Goal: Task Accomplishment & Management: Complete application form

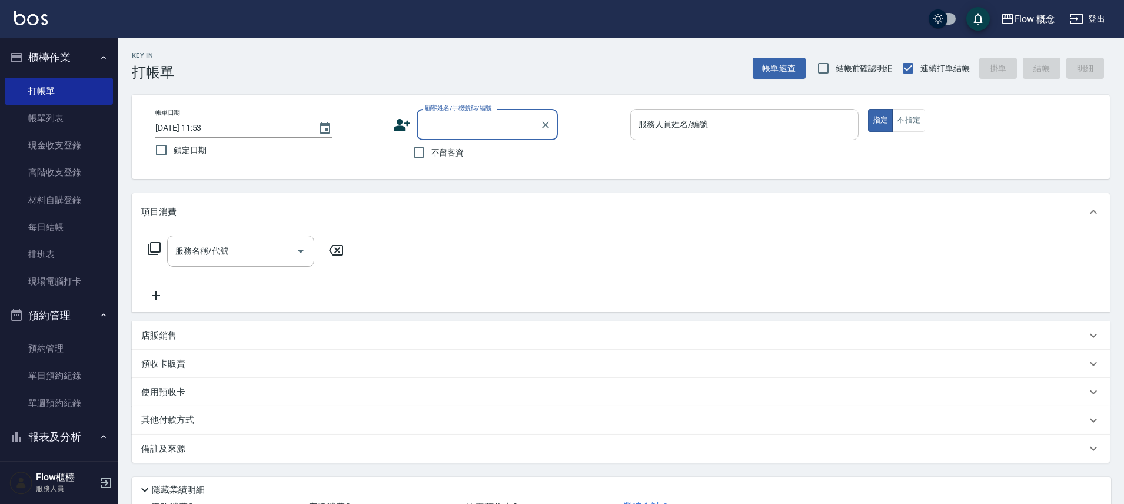
click at [767, 121] on input "服務人員姓名/編號" at bounding box center [744, 124] width 218 height 21
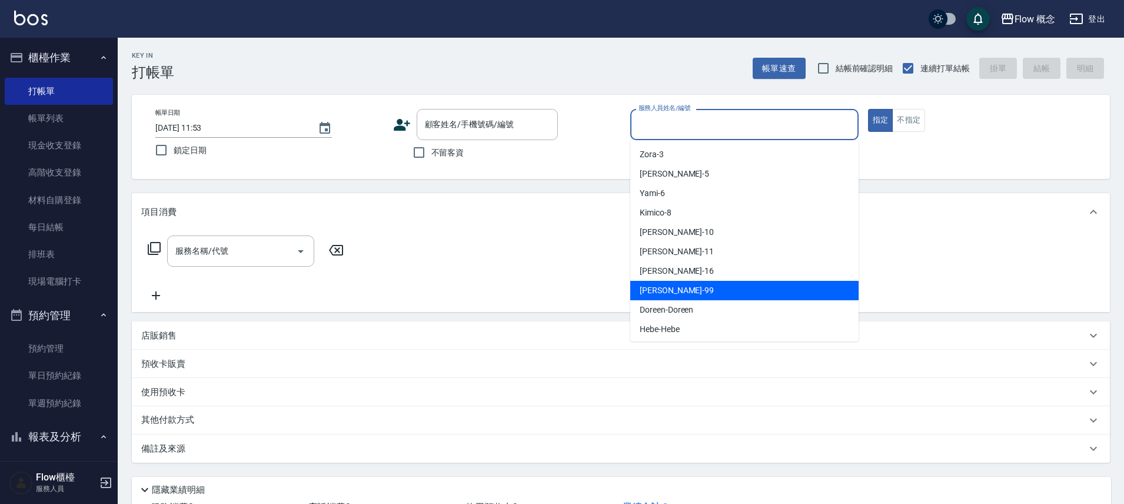
scroll to position [41, 0]
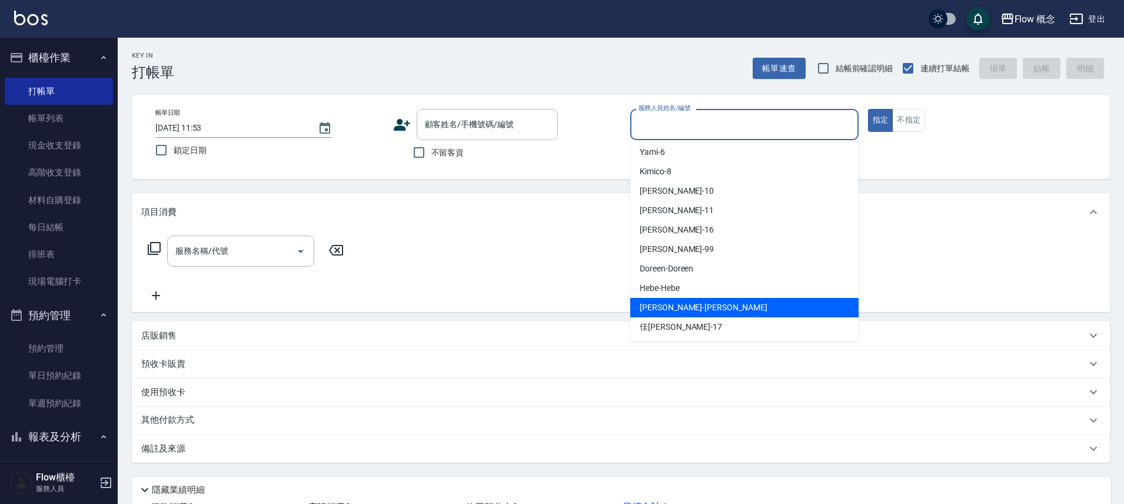
click at [694, 298] on div "[PERSON_NAME] -[PERSON_NAME]" at bounding box center [744, 307] width 228 height 19
type input "[PERSON_NAME]"
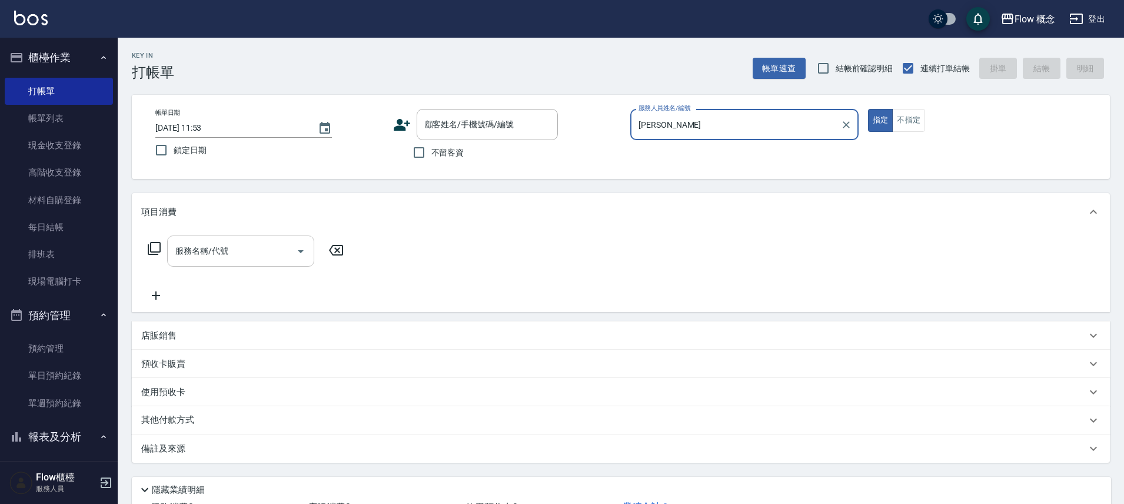
click at [202, 265] on div "服務名稱/代號" at bounding box center [240, 250] width 147 height 31
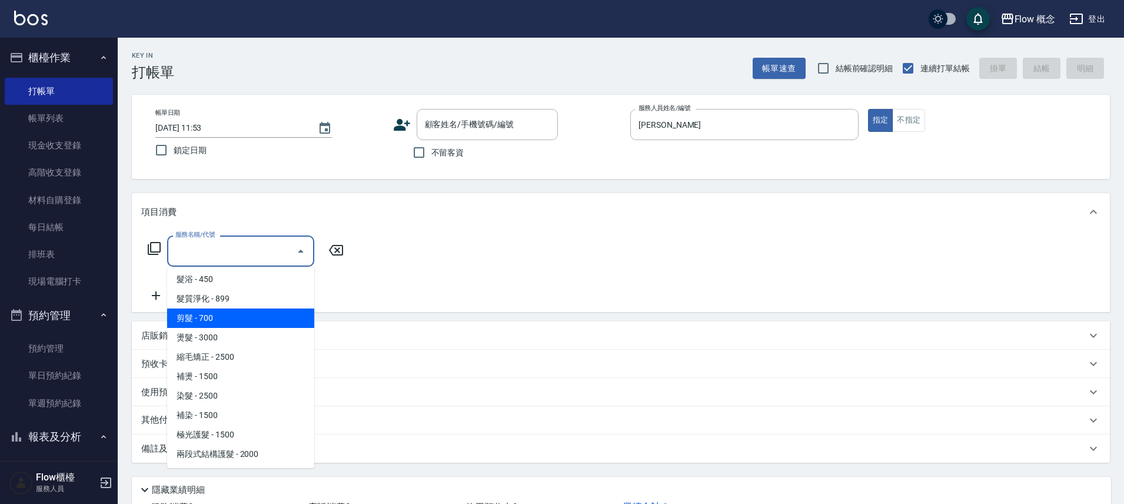
scroll to position [2, 0]
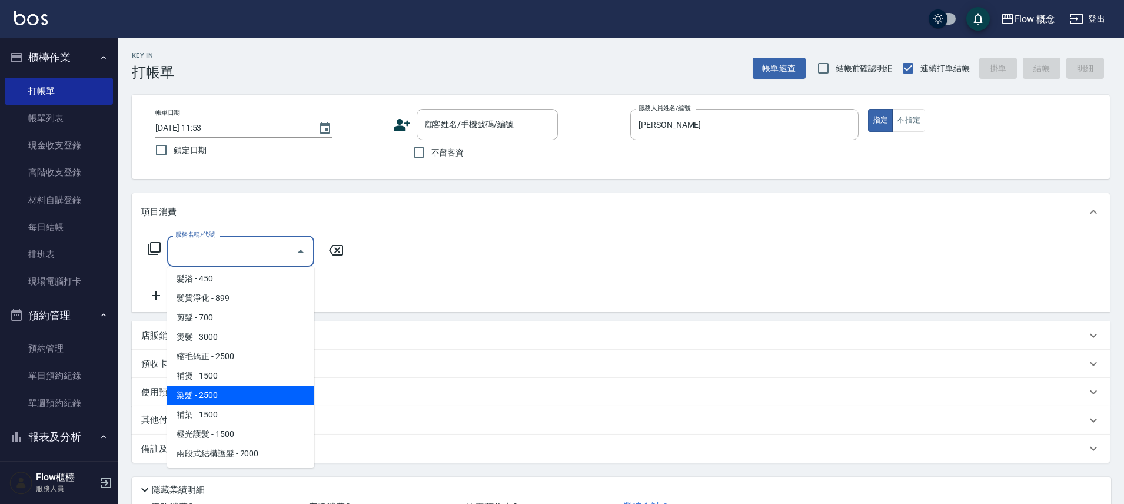
click at [206, 394] on span "染髮 - 2500" at bounding box center [240, 394] width 147 height 19
type input "染髮(401)"
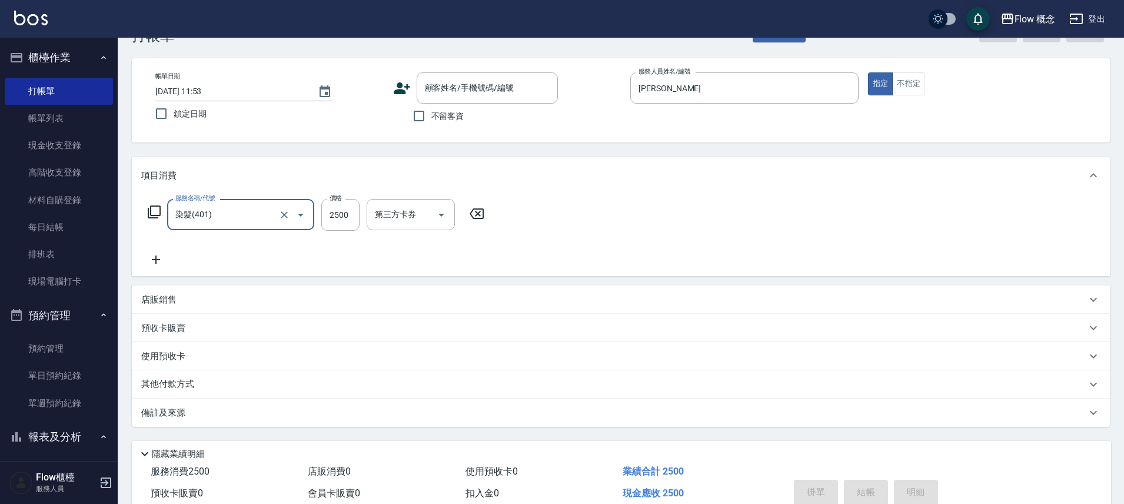
scroll to position [92, 0]
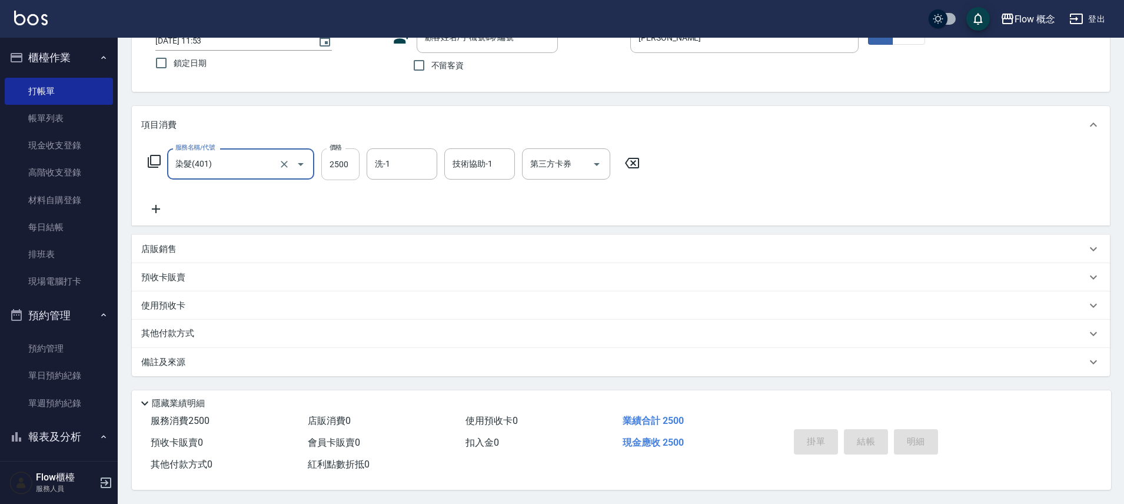
click at [334, 158] on input "2500" at bounding box center [340, 164] width 38 height 32
click at [352, 162] on input "2500" at bounding box center [340, 164] width 38 height 32
type input "1670"
click at [382, 156] on input "洗-1" at bounding box center [402, 164] width 60 height 21
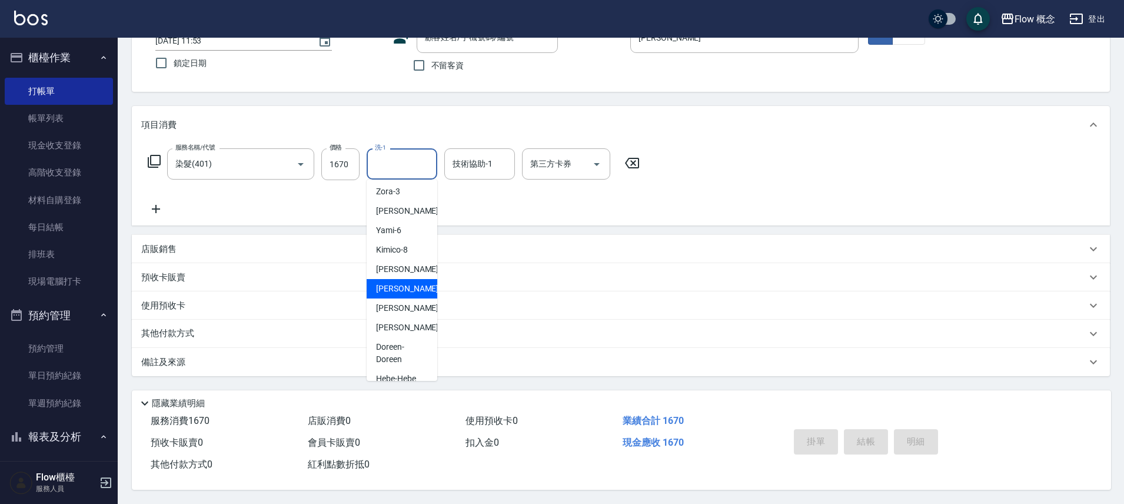
scroll to position [0, 0]
click at [394, 194] on span "Zora -3" at bounding box center [388, 194] width 24 height 12
type input "Zora-3"
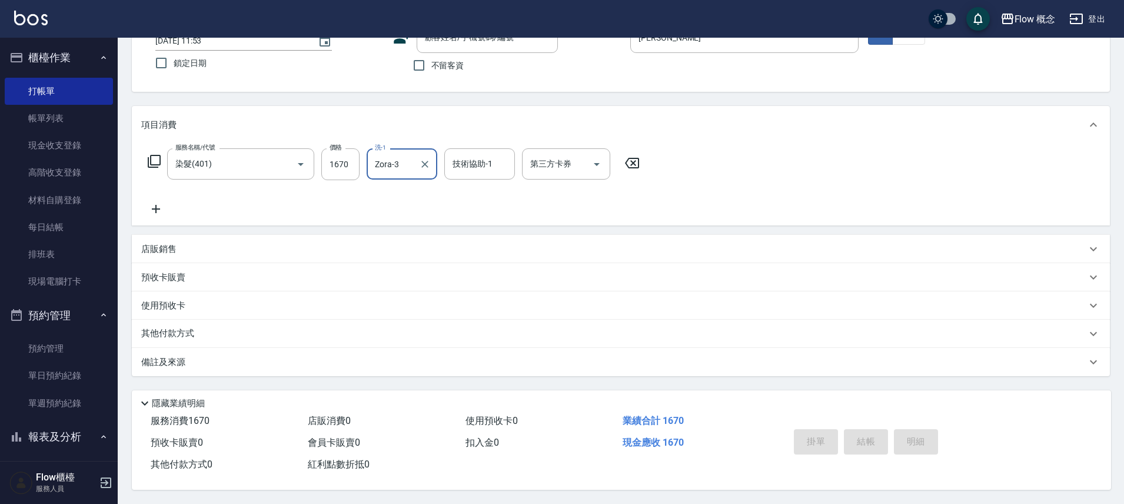
click at [453, 164] on input "技術協助-1" at bounding box center [479, 164] width 60 height 21
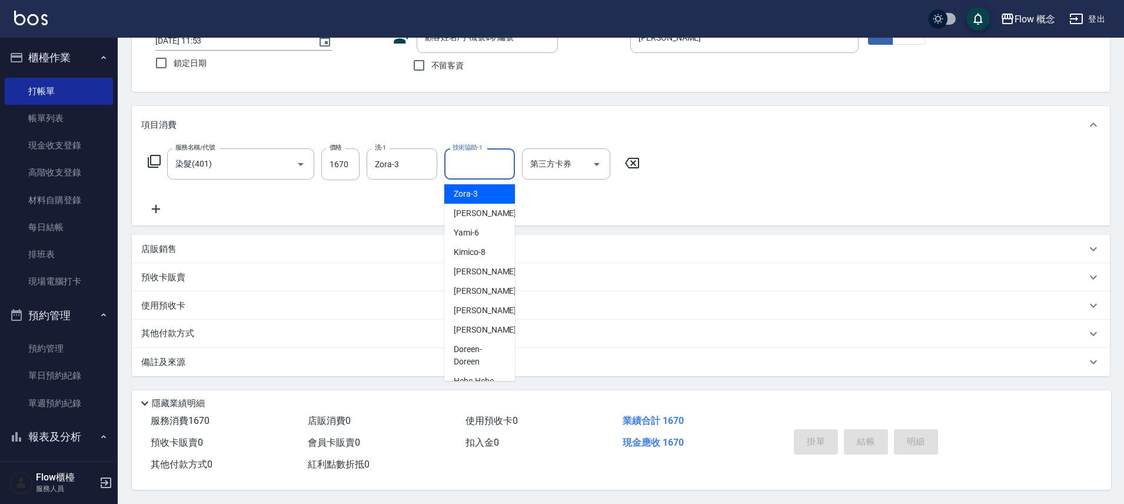
click at [476, 191] on span "Zora -3" at bounding box center [466, 194] width 24 height 12
type input "Zora-3"
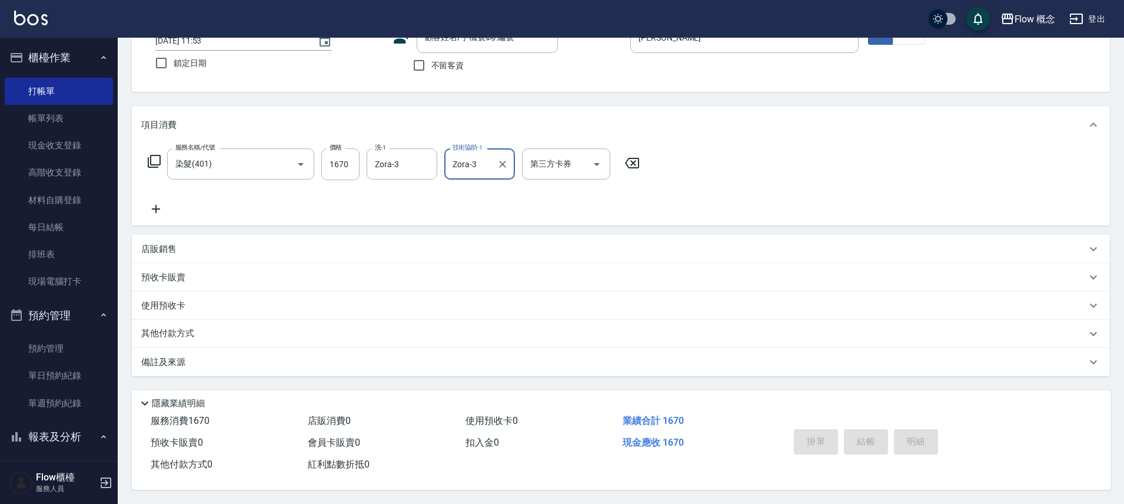
click at [125, 199] on div "Key In 打帳單 帳單速查 結帳前確認明細 連續打單結帳 掛單 結帳 明細 帳單日期 [DATE] 11:53 鎖定日期 顧客姓名/手機號碼/編號 顧客姓…" at bounding box center [621, 227] width 1006 height 553
click at [158, 211] on div "服務名稱/代號 染髮(401) 服務名稱/代號 價格 1670 價格 洗-1 Zora-3 洗-1 技術協助-1 Zora-3 技術協助-1 第三方卡券 第三…" at bounding box center [621, 185] width 978 height 82
click at [165, 205] on icon at bounding box center [155, 209] width 29 height 14
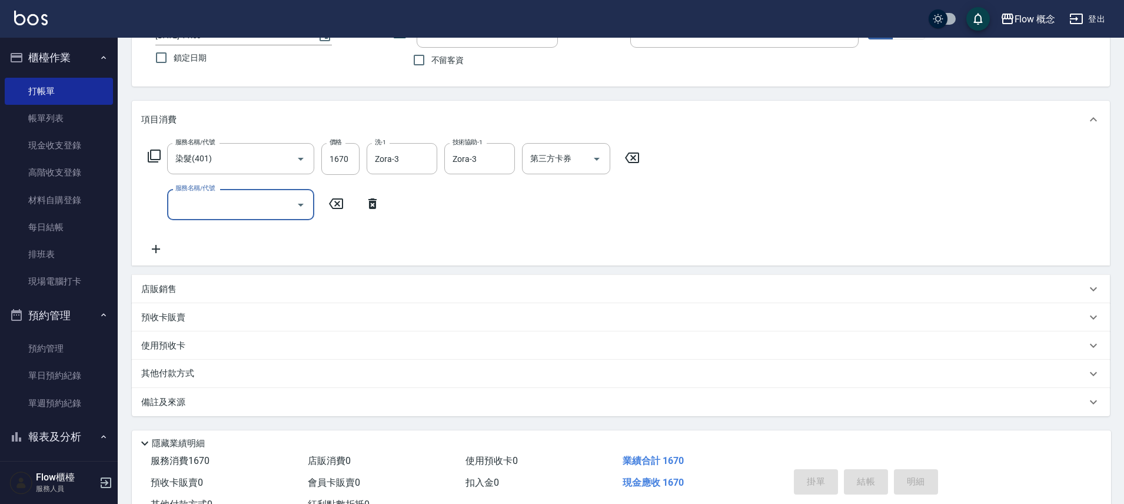
click at [227, 213] on input "服務名稱/代號" at bounding box center [231, 204] width 119 height 21
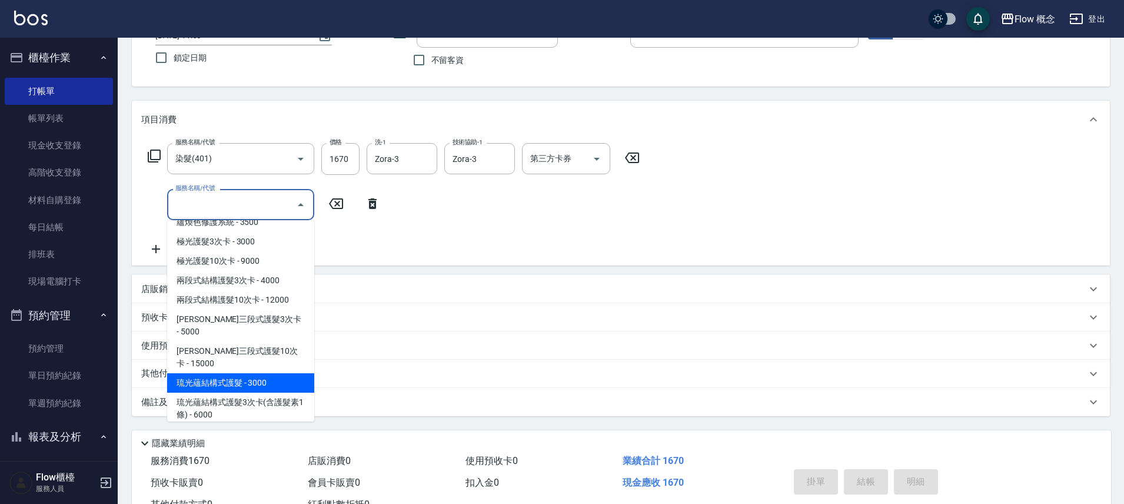
scroll to position [480, 0]
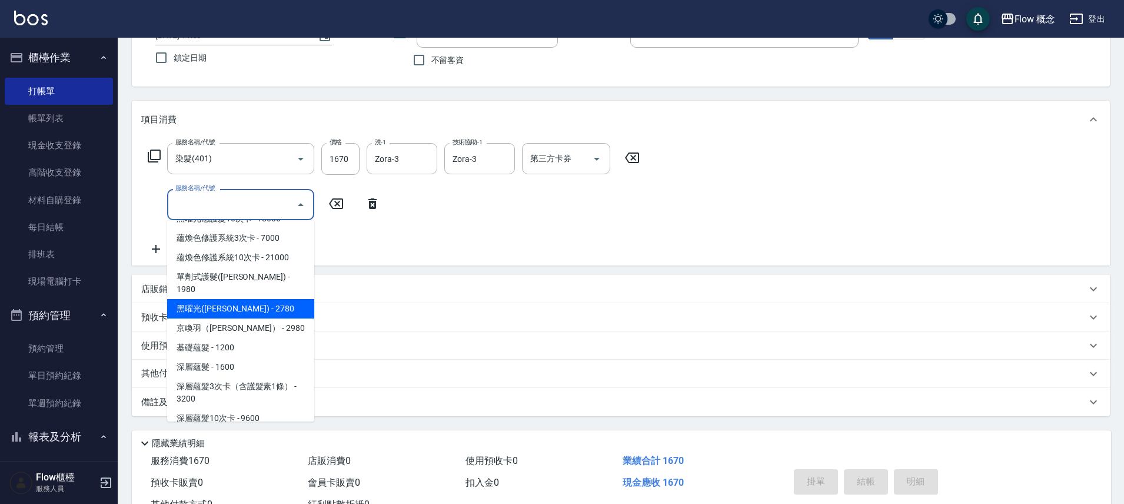
click at [237, 299] on span "黑曜光([PERSON_NAME]) - 2780" at bounding box center [240, 308] width 147 height 19
type input "黑曜光([PERSON_NAME])(520)"
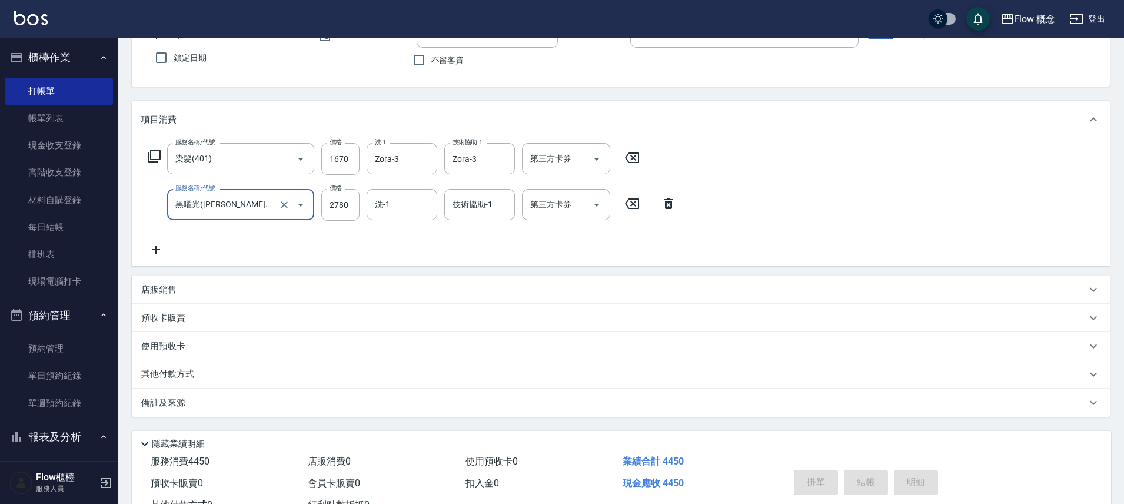
click at [155, 247] on icon at bounding box center [156, 249] width 8 height 8
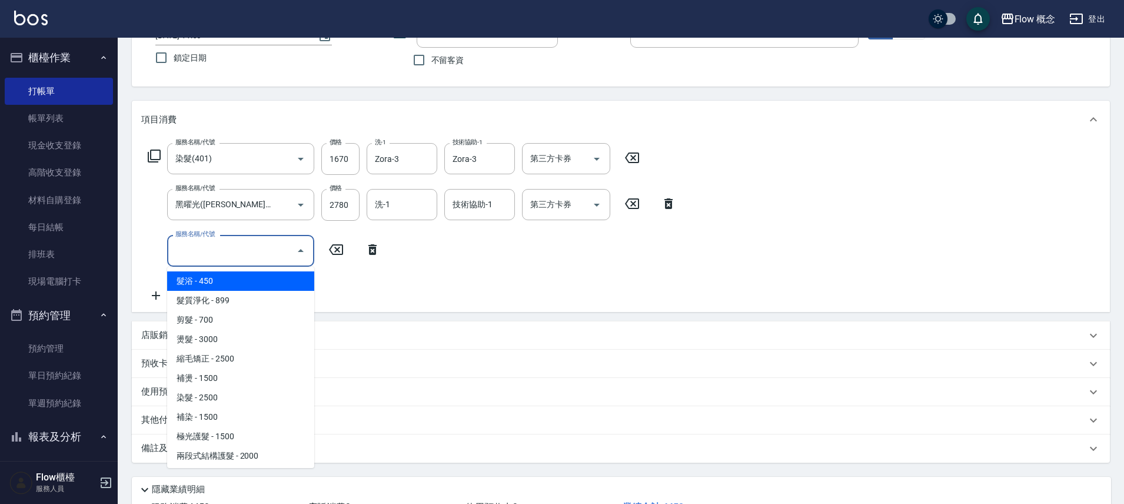
click at [215, 246] on input "服務名稱/代號" at bounding box center [231, 250] width 119 height 21
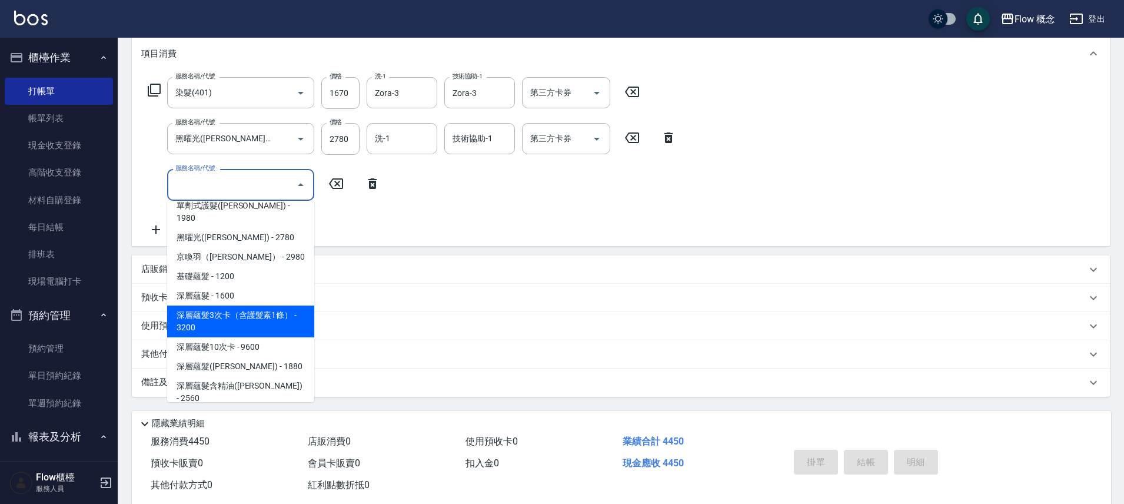
scroll to position [184, 0]
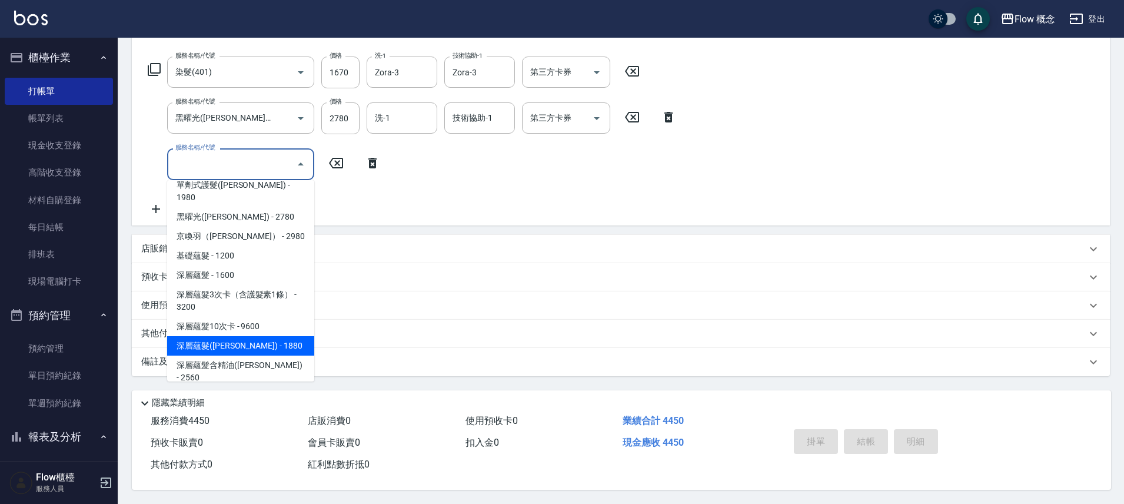
click at [214, 336] on span "深層蘊髮([PERSON_NAME]) - 1880" at bounding box center [240, 345] width 147 height 19
type input "深層蘊髮([PERSON_NAME])(605)"
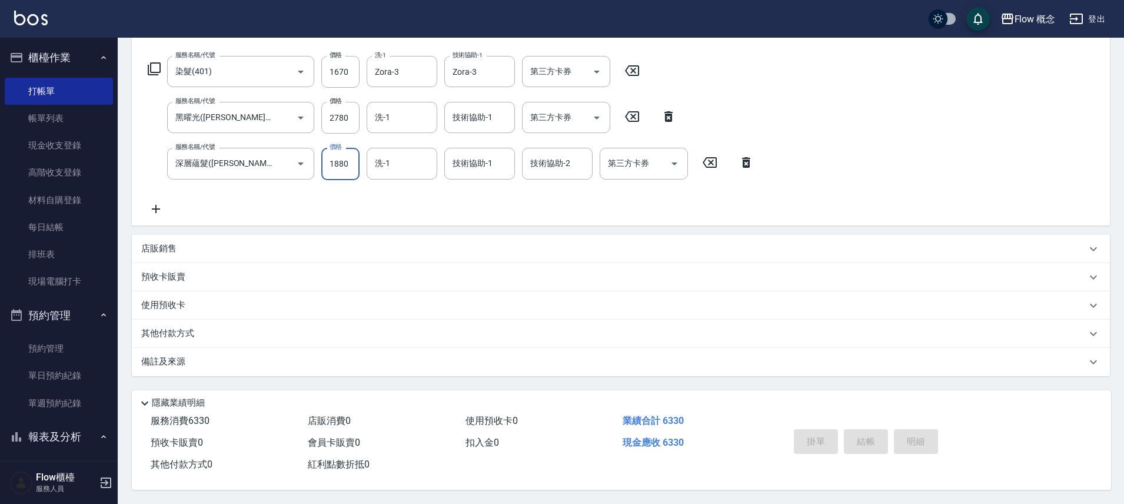
click at [335, 163] on input "1880" at bounding box center [340, 164] width 38 height 32
click at [329, 151] on input "1880" at bounding box center [340, 164] width 38 height 32
click at [344, 157] on input "1880" at bounding box center [340, 164] width 38 height 32
click at [335, 161] on input "1880" at bounding box center [340, 164] width 38 height 32
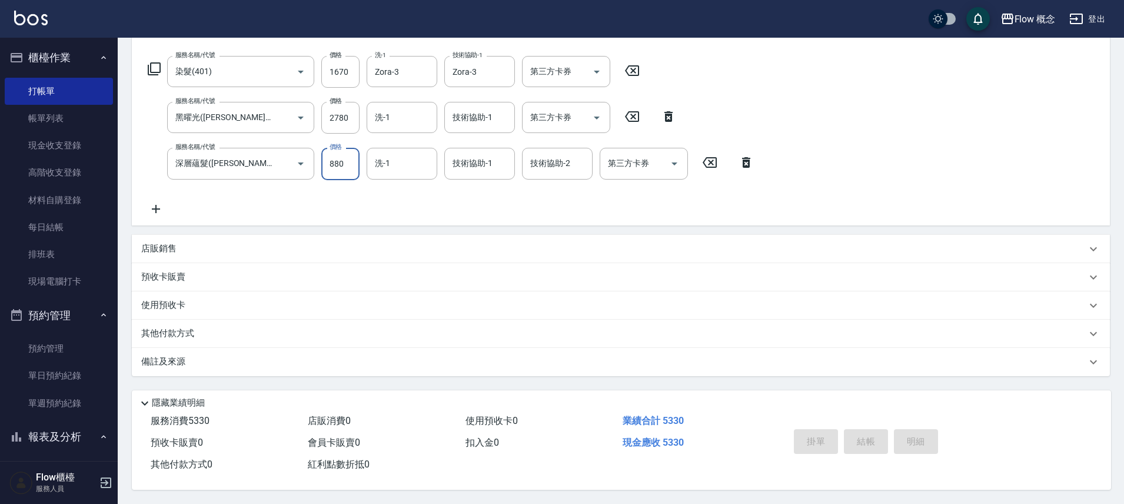
click at [344, 155] on input "880" at bounding box center [340, 164] width 38 height 32
type input "800"
click at [207, 329] on div "其他付款方式" at bounding box center [613, 333] width 945 height 13
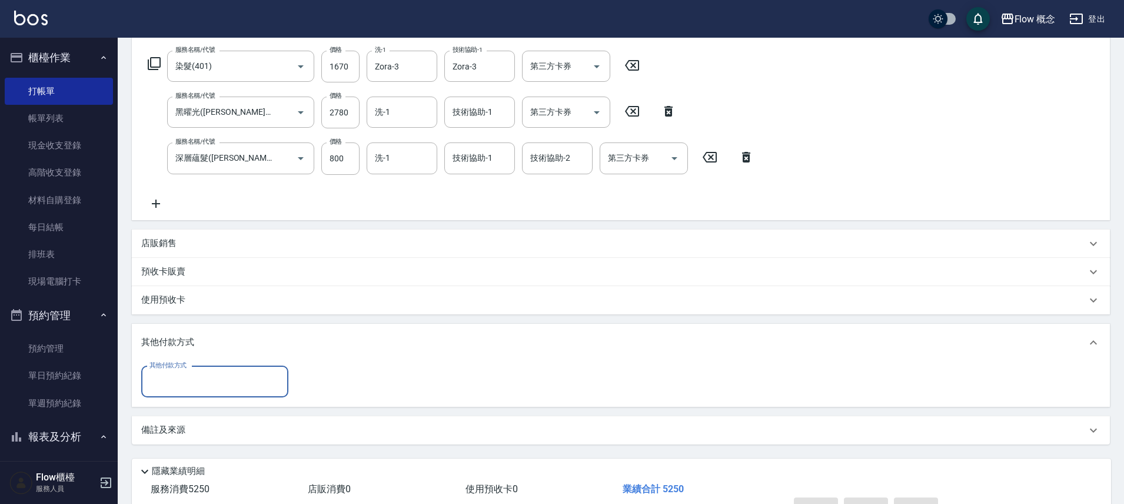
scroll to position [0, 0]
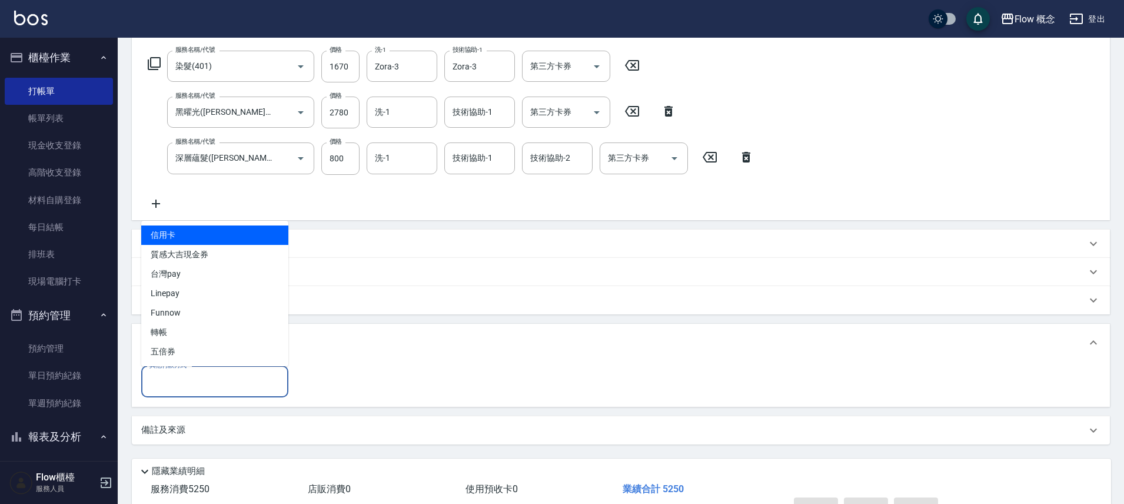
click at [190, 371] on input "其他付款方式" at bounding box center [214, 381] width 136 height 21
click at [179, 232] on span "信用卡" at bounding box center [214, 234] width 147 height 19
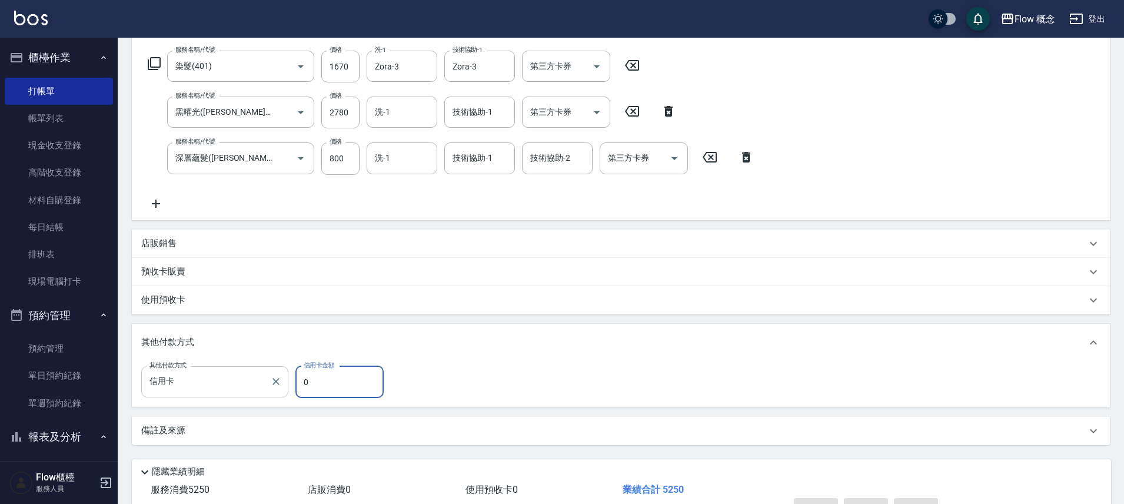
click at [210, 368] on div "信用卡 其他付款方式" at bounding box center [214, 381] width 147 height 31
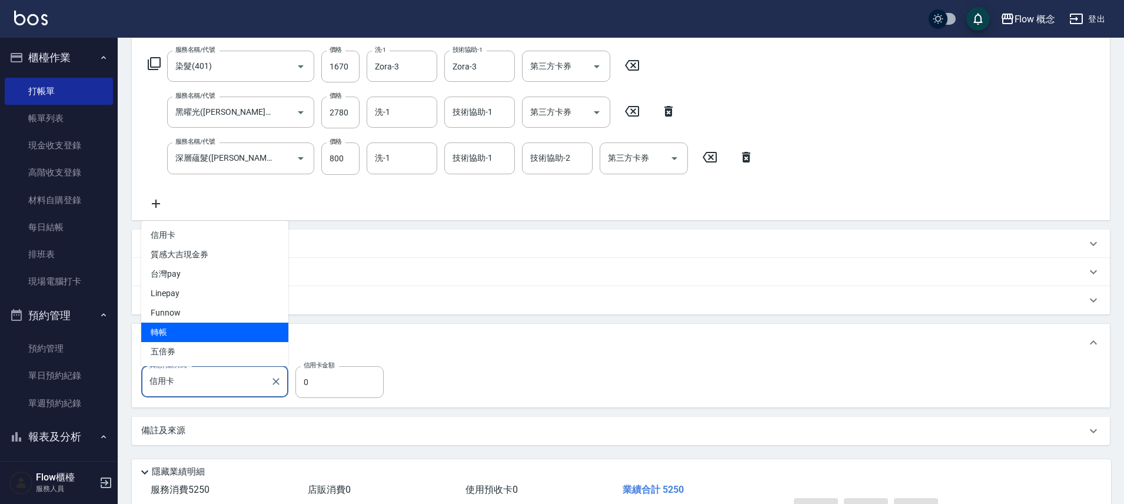
click at [188, 322] on span "轉帳" at bounding box center [214, 331] width 147 height 19
type input "轉帳"
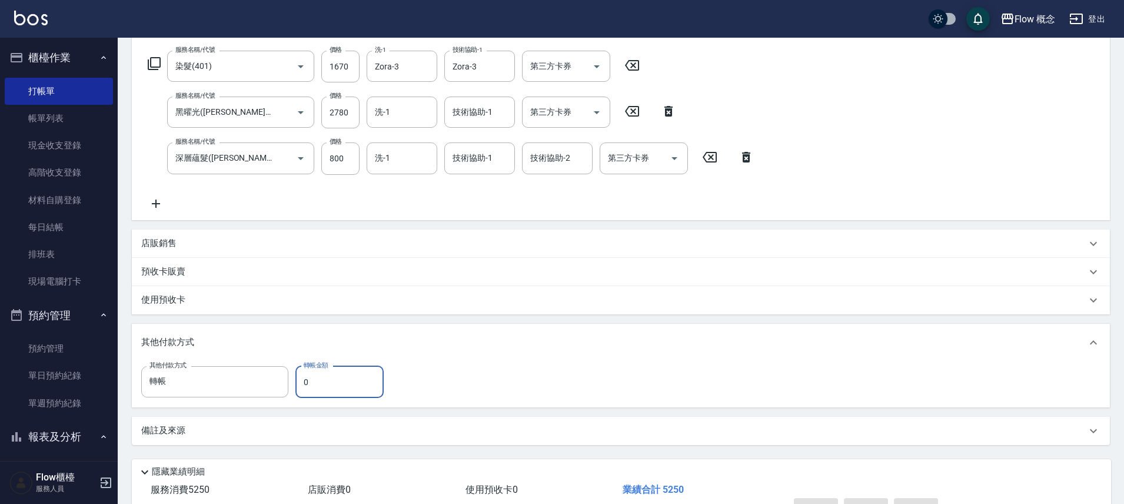
click at [185, 247] on div "店販銷售" at bounding box center [613, 243] width 945 height 12
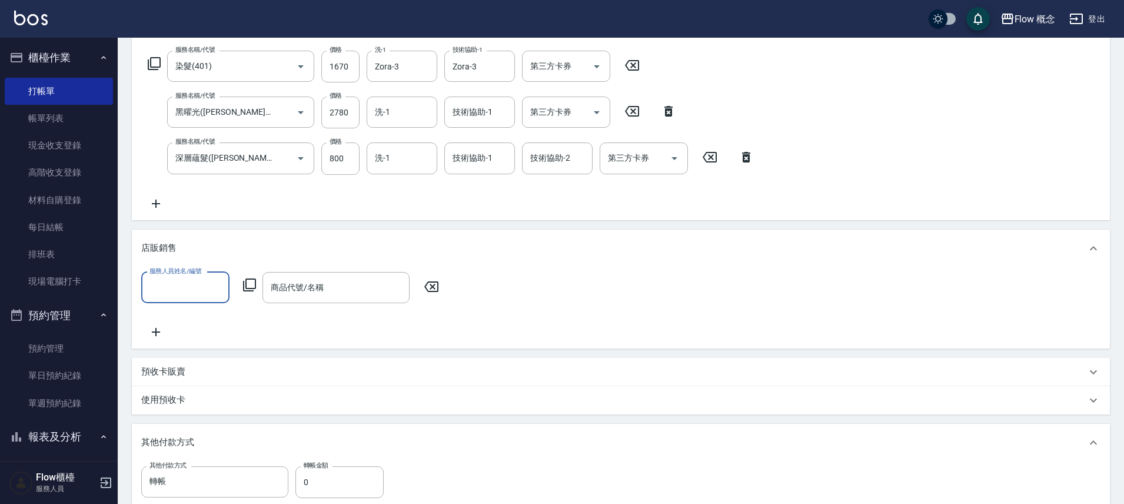
click at [188, 272] on label "服務人員姓名/編號" at bounding box center [175, 270] width 52 height 9
click at [188, 277] on input "服務人員姓名/編號" at bounding box center [185, 287] width 78 height 21
click at [177, 298] on div "服務人員姓名/編號" at bounding box center [185, 287] width 88 height 31
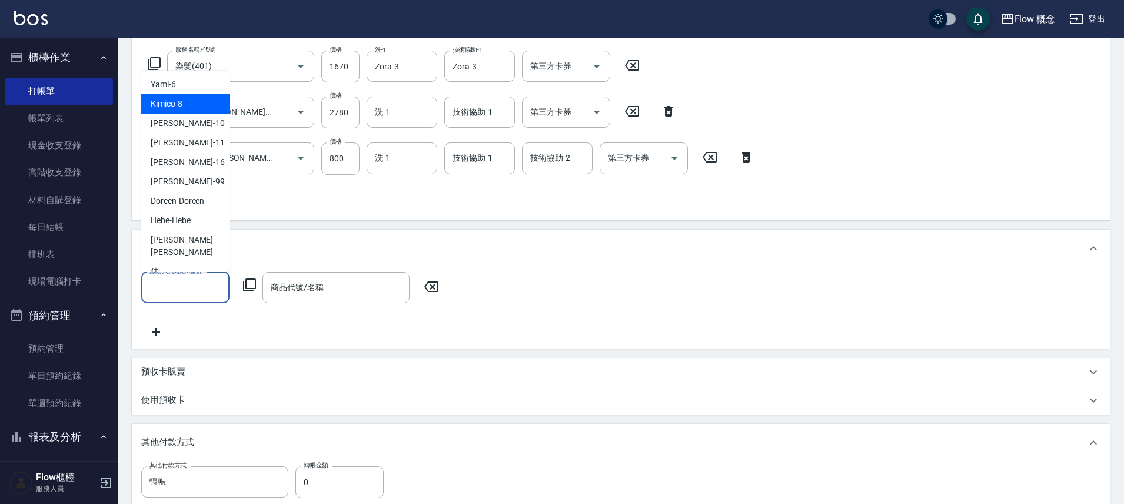
scroll to position [41, 0]
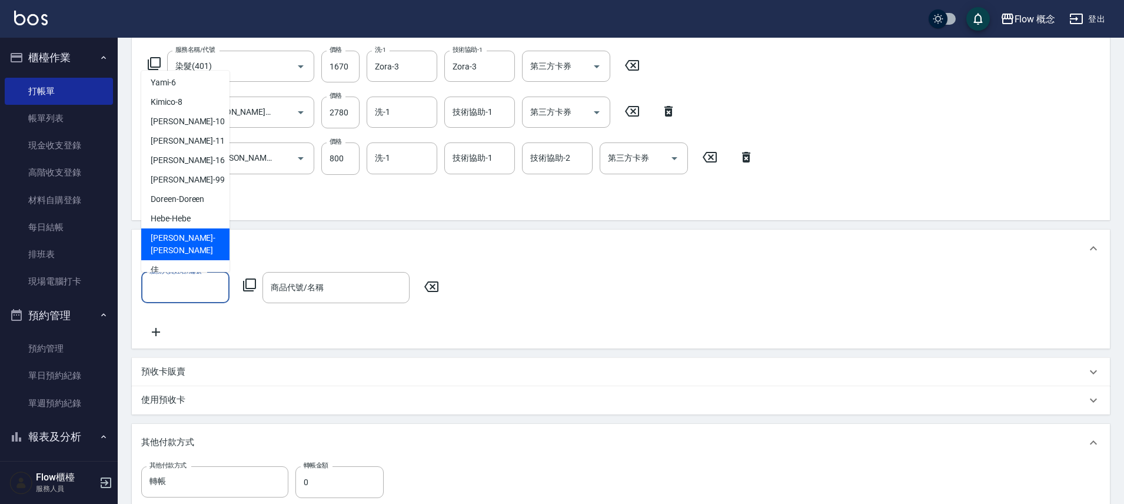
drag, startPoint x: 179, startPoint y: 238, endPoint x: 238, endPoint y: 259, distance: 62.3
click at [179, 238] on span "[PERSON_NAME] -[PERSON_NAME]" at bounding box center [185, 244] width 69 height 25
type input "[PERSON_NAME]"
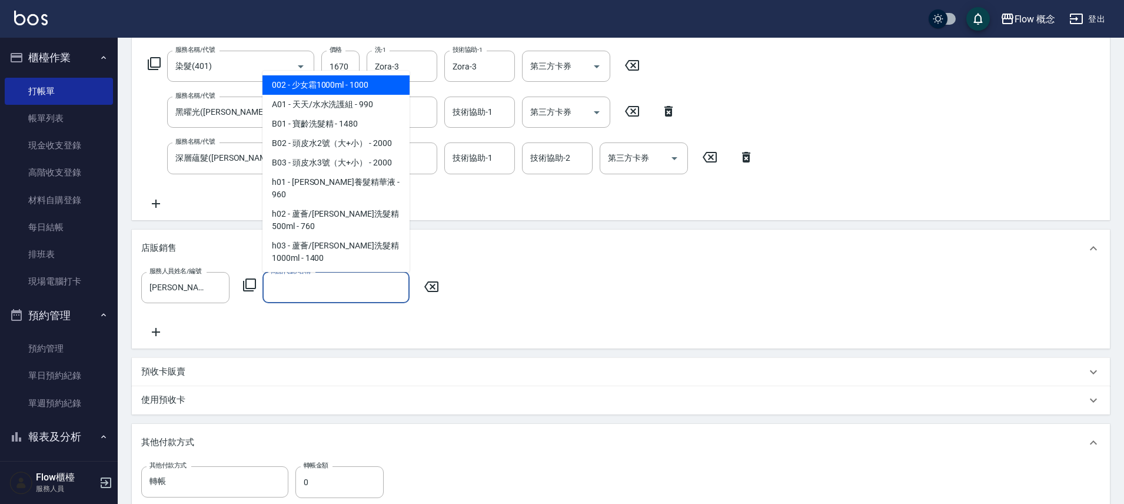
click at [322, 293] on input "商品代號/名稱" at bounding box center [336, 287] width 136 height 21
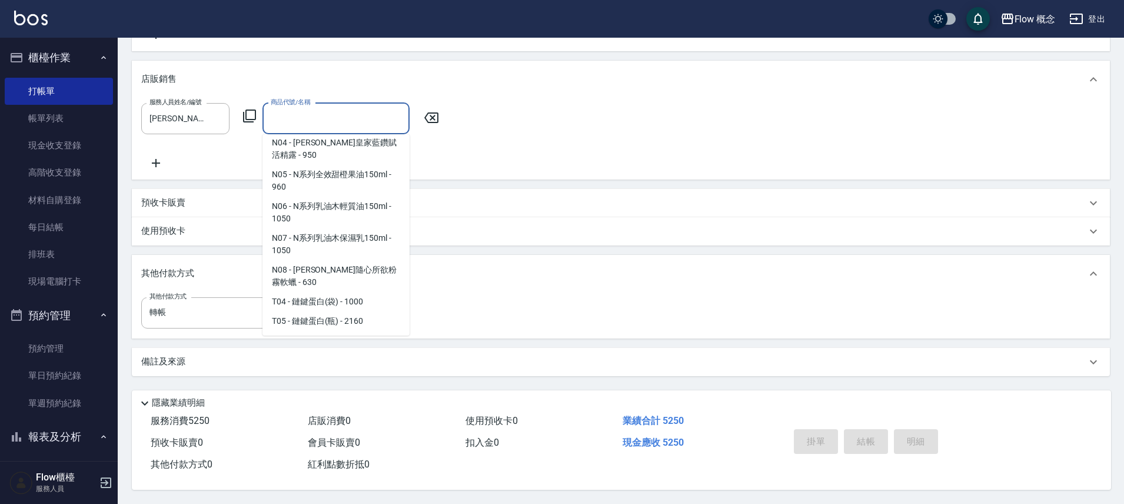
scroll to position [1174, 0]
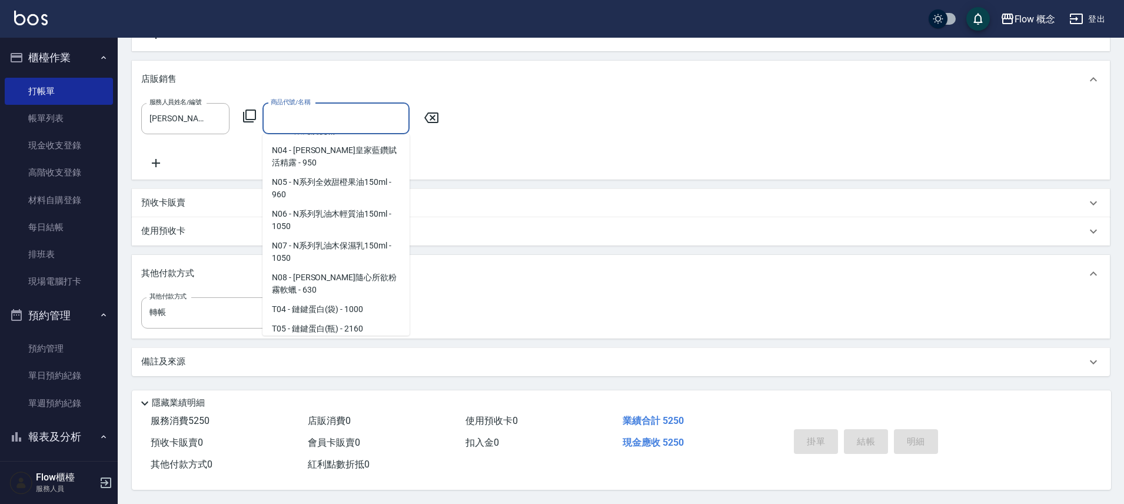
click at [359, 338] on span "T07 - TKO護色洗(小) - 520" at bounding box center [335, 347] width 147 height 19
type input "TKO護色洗(小)"
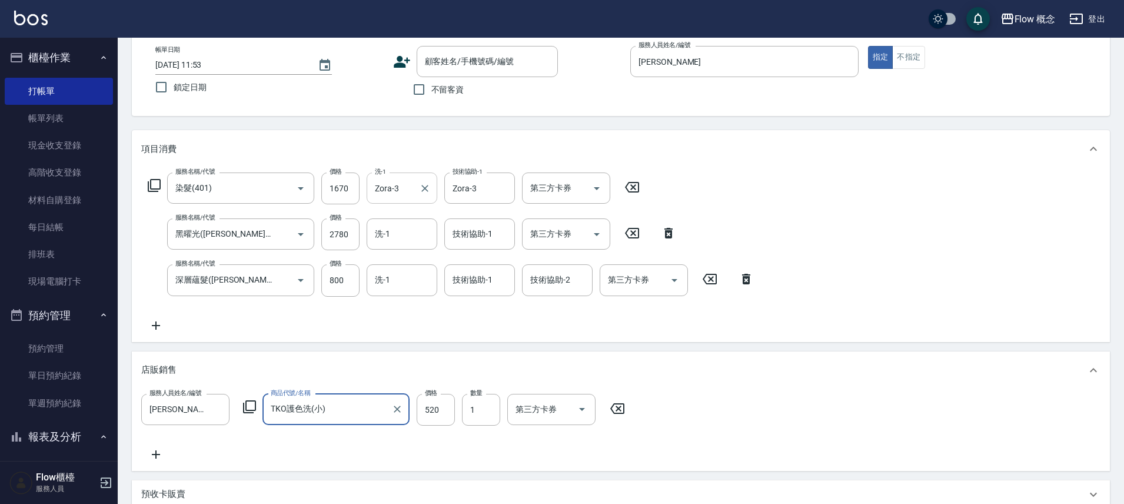
scroll to position [0, 0]
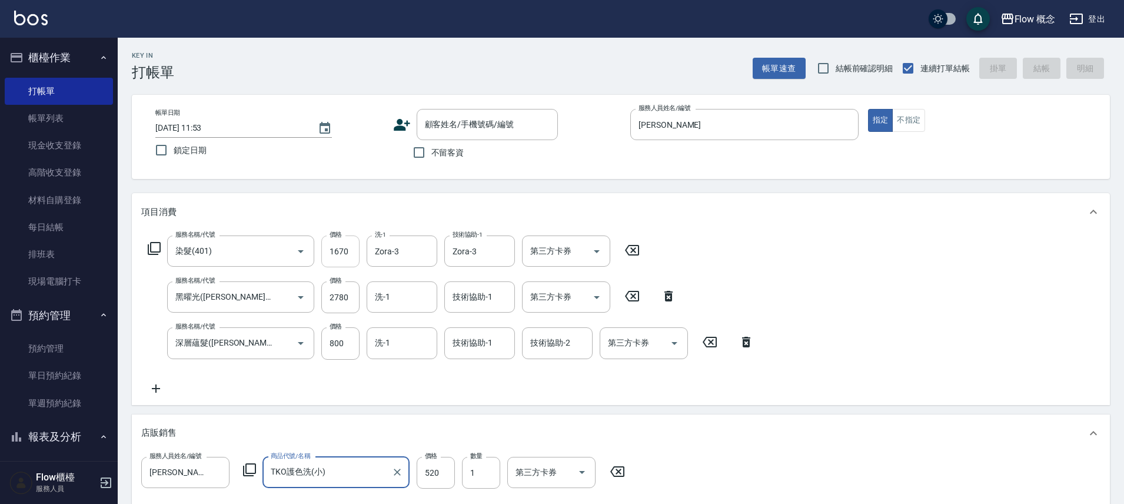
click at [340, 252] on input "1670" at bounding box center [340, 251] width 38 height 32
click at [342, 252] on input "1670" at bounding box center [340, 251] width 38 height 32
click at [340, 254] on input "1670" at bounding box center [340, 251] width 38 height 32
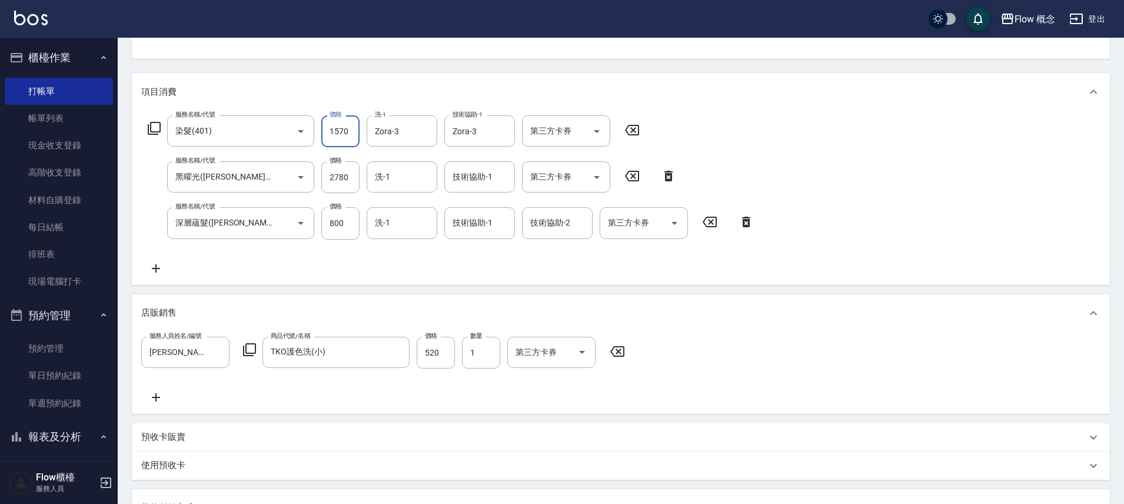
scroll to position [359, 0]
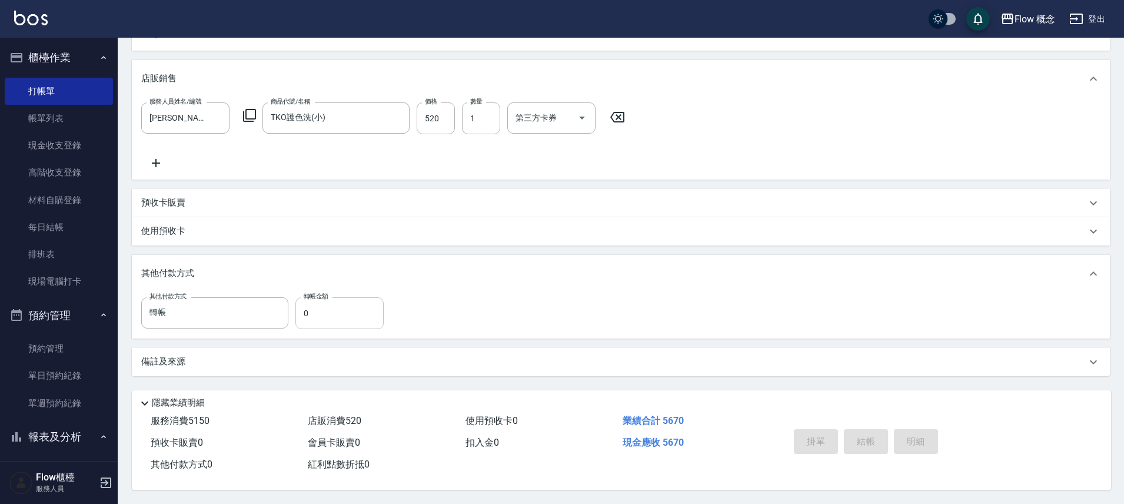
type input "1570"
click at [335, 309] on input "0" at bounding box center [339, 313] width 88 height 32
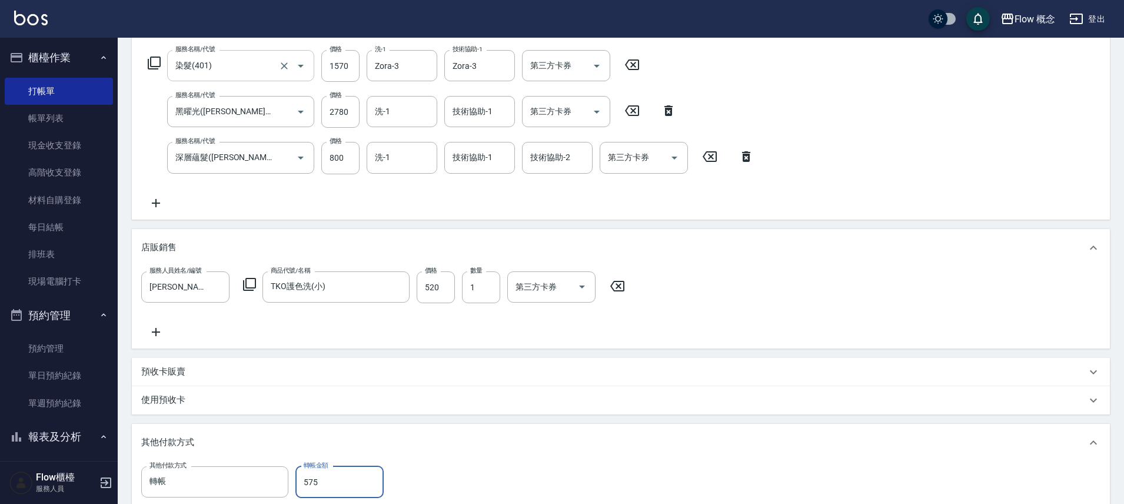
scroll to position [0, 0]
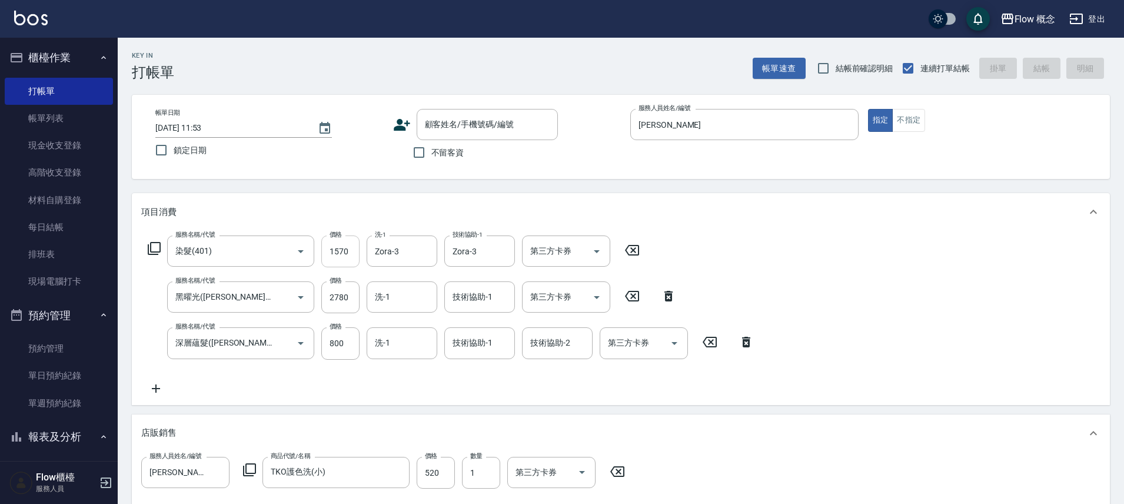
click at [346, 255] on input "1570" at bounding box center [340, 251] width 38 height 32
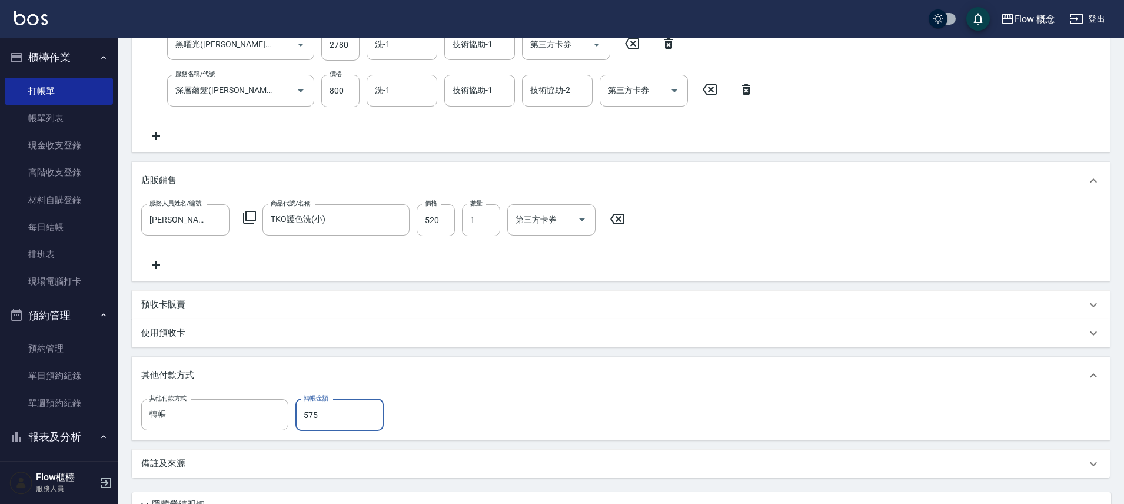
click at [338, 414] on input "575" at bounding box center [339, 415] width 88 height 32
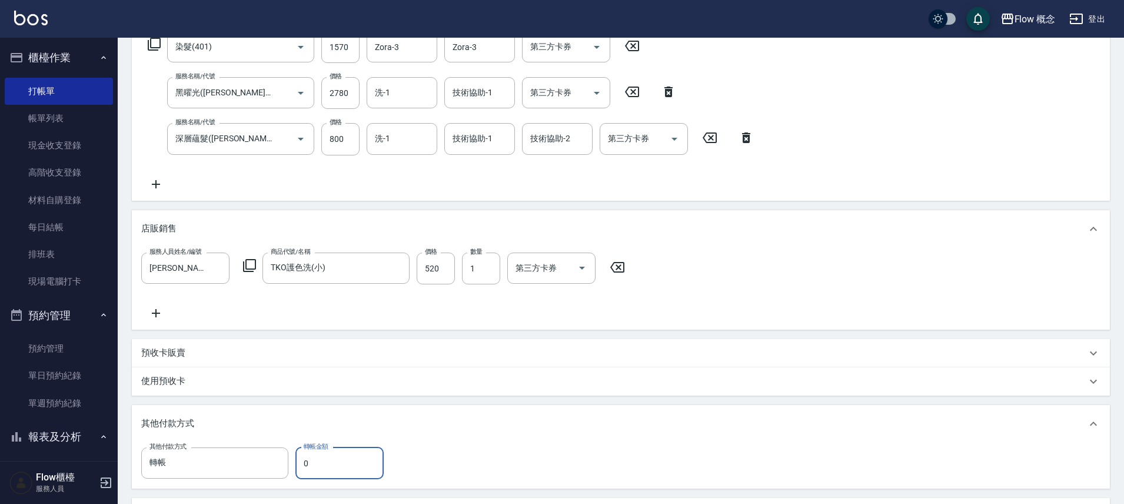
scroll to position [255, 0]
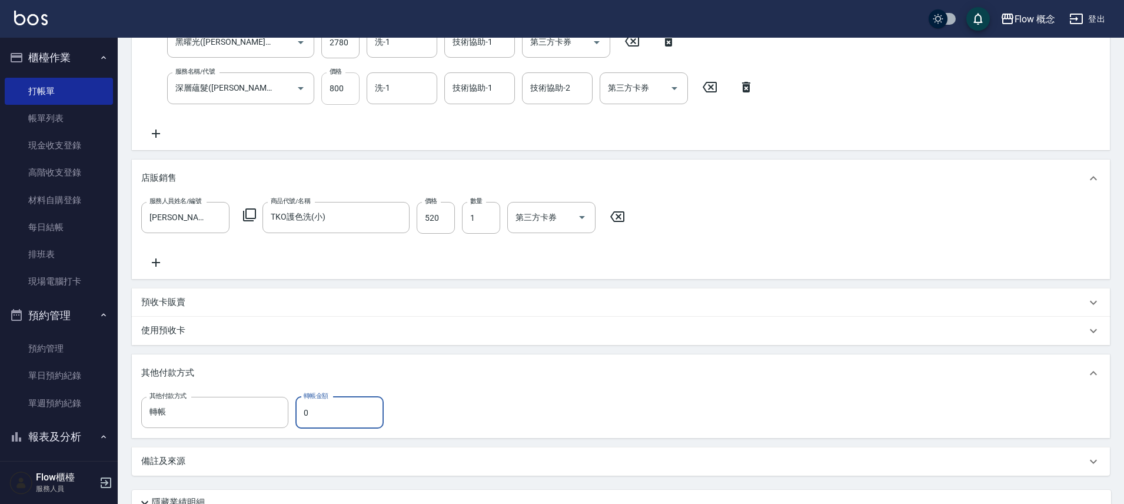
type input "0"
click at [353, 88] on input "800" at bounding box center [340, 88] width 38 height 32
click at [506, 141] on div "服務名稱/代號 染髮(401) 服務名稱/代號 價格 1570 價格 洗-1 Zora-3 洗-1 技術協助-1 Zora-3 技術協助-1 第三方卡券 第三…" at bounding box center [621, 63] width 978 height 174
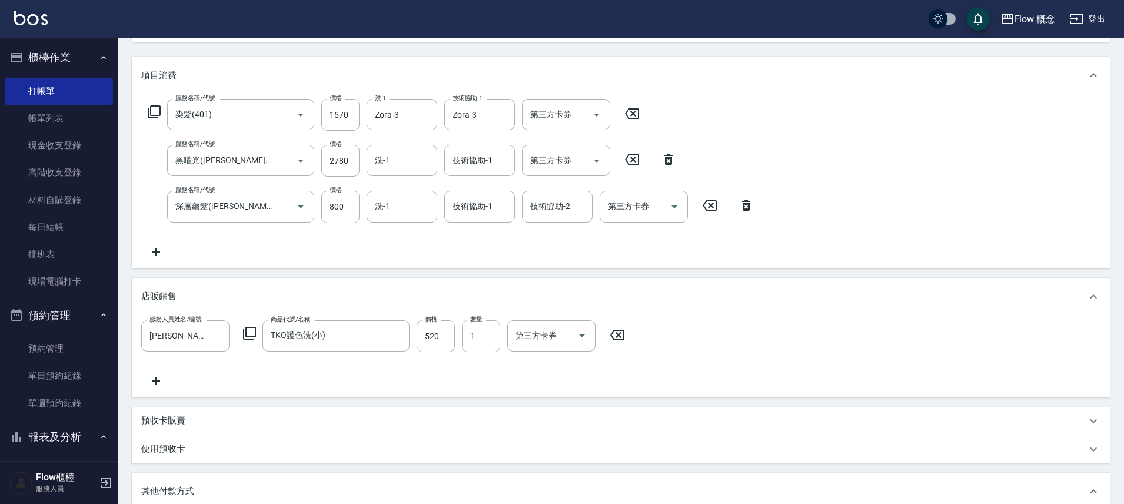
scroll to position [0, 0]
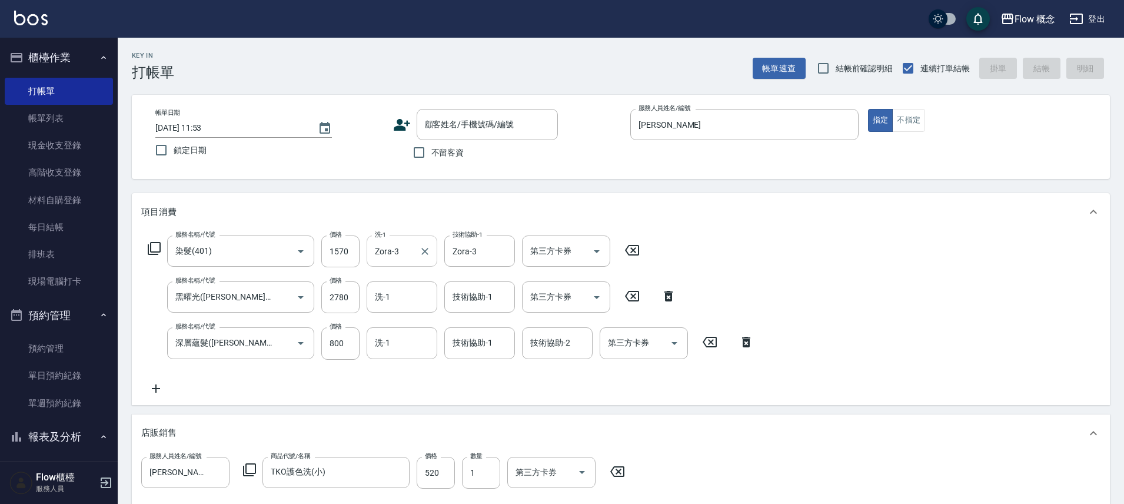
drag, startPoint x: 336, startPoint y: 252, endPoint x: 369, endPoint y: 245, distance: 33.7
click at [337, 251] on input "1570" at bounding box center [340, 251] width 38 height 32
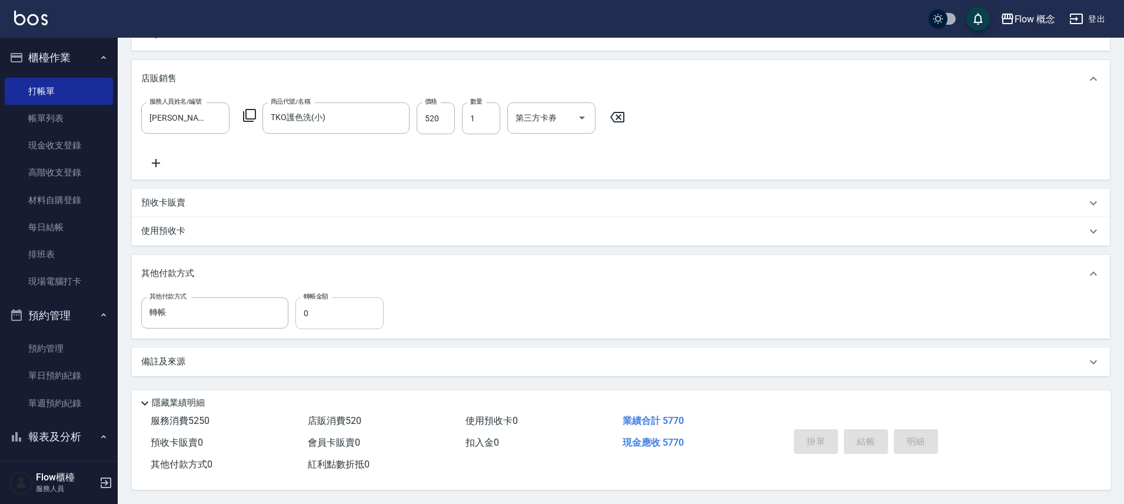
type input "1670"
click at [334, 311] on input "0" at bounding box center [339, 313] width 88 height 32
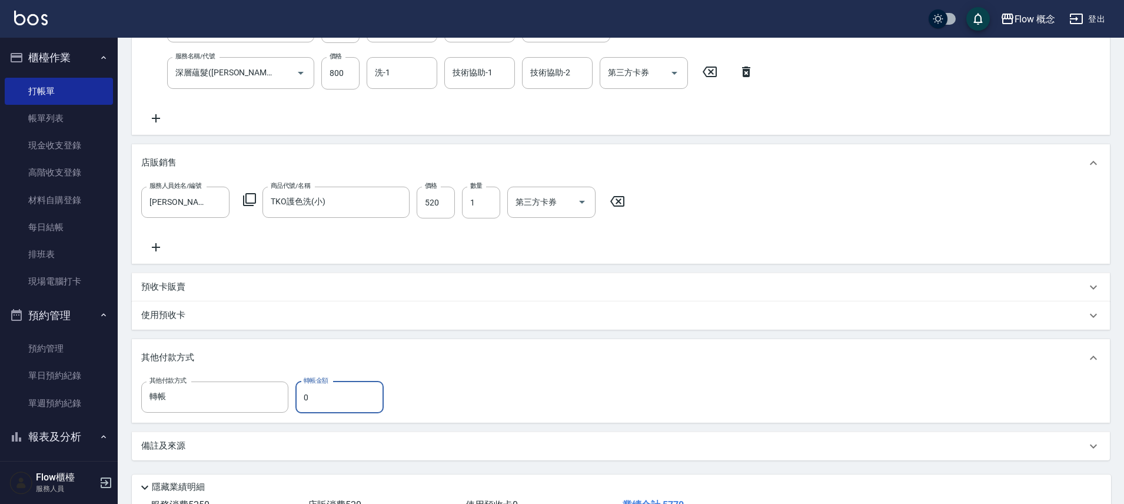
scroll to position [259, 0]
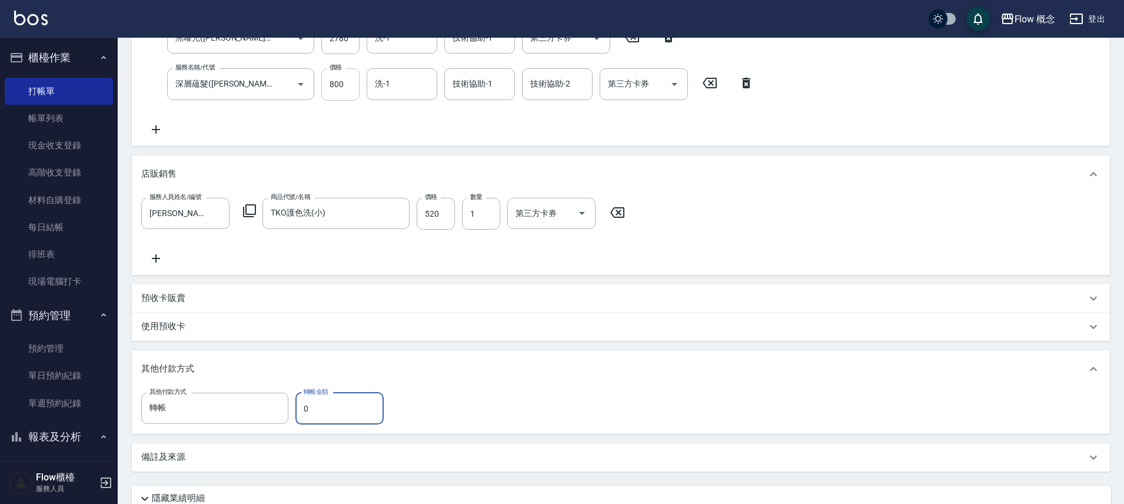
click at [349, 93] on input "800" at bounding box center [340, 84] width 38 height 32
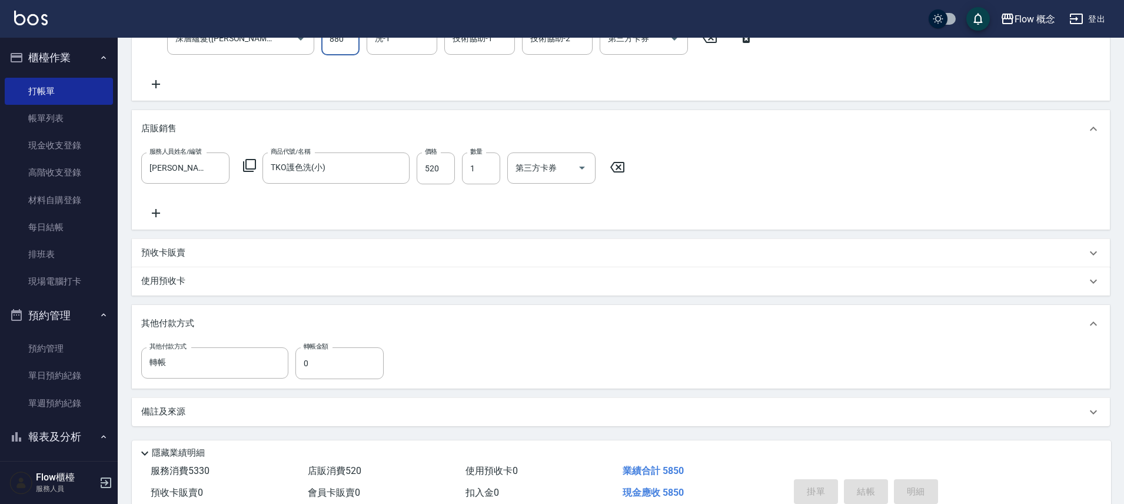
scroll to position [359, 0]
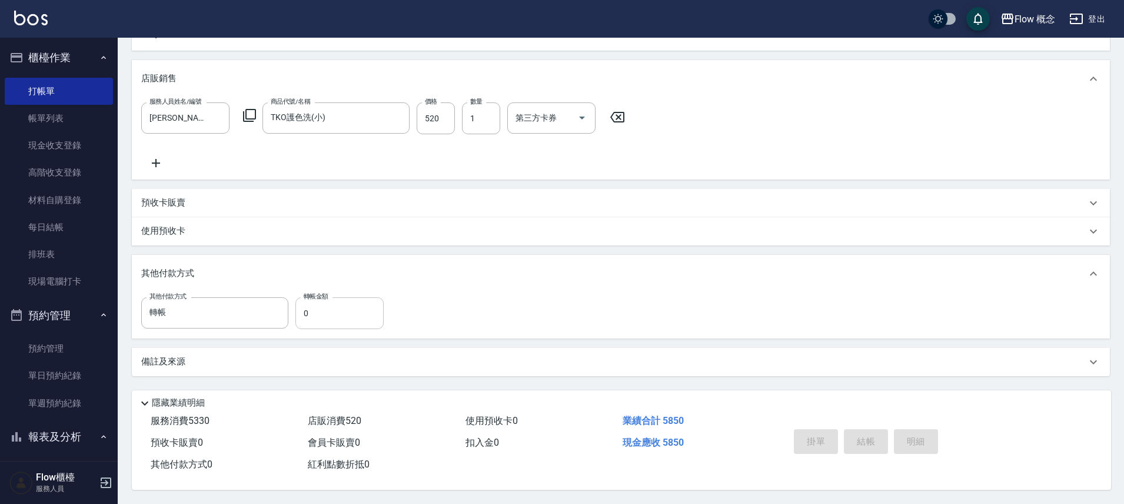
type input "880"
click at [313, 309] on input "0" at bounding box center [339, 313] width 88 height 32
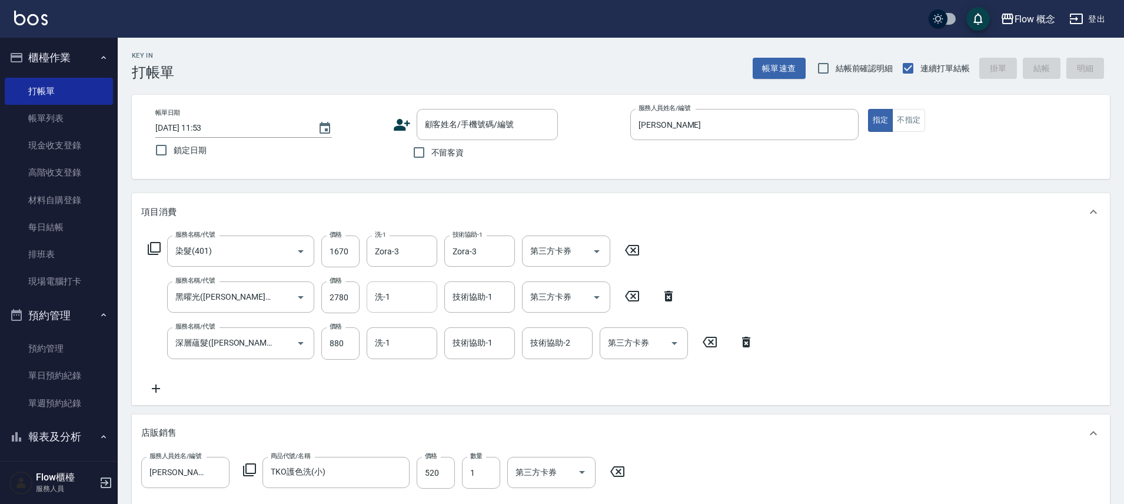
type input "5750"
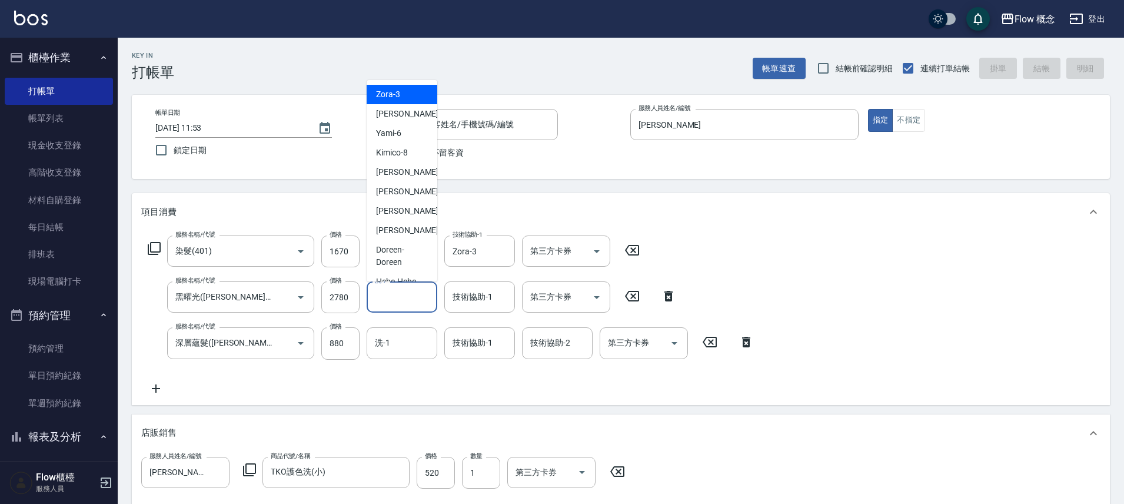
click at [396, 293] on input "洗-1" at bounding box center [402, 296] width 60 height 21
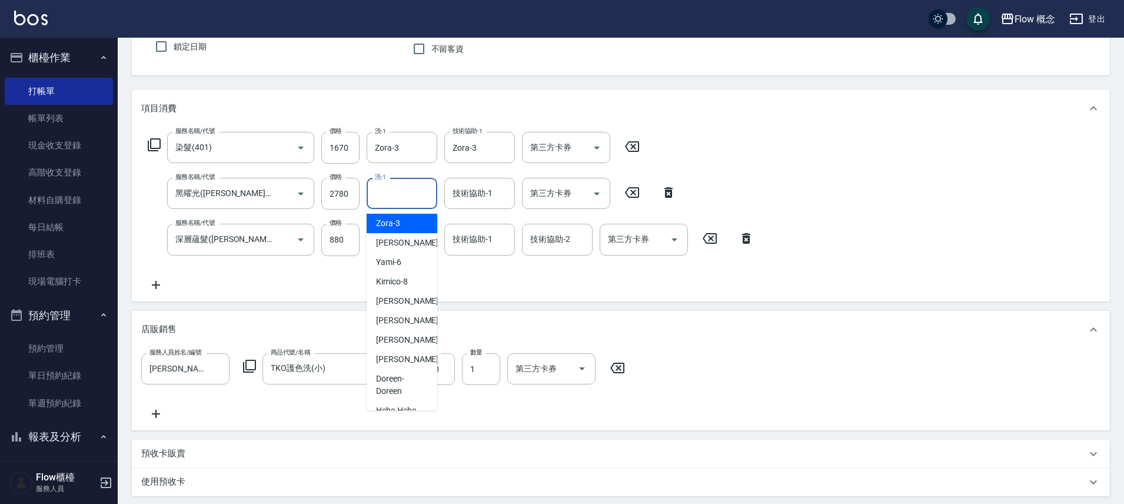
click at [388, 219] on span "Zora -3" at bounding box center [388, 223] width 24 height 12
type input "Zora-3"
type input "0"
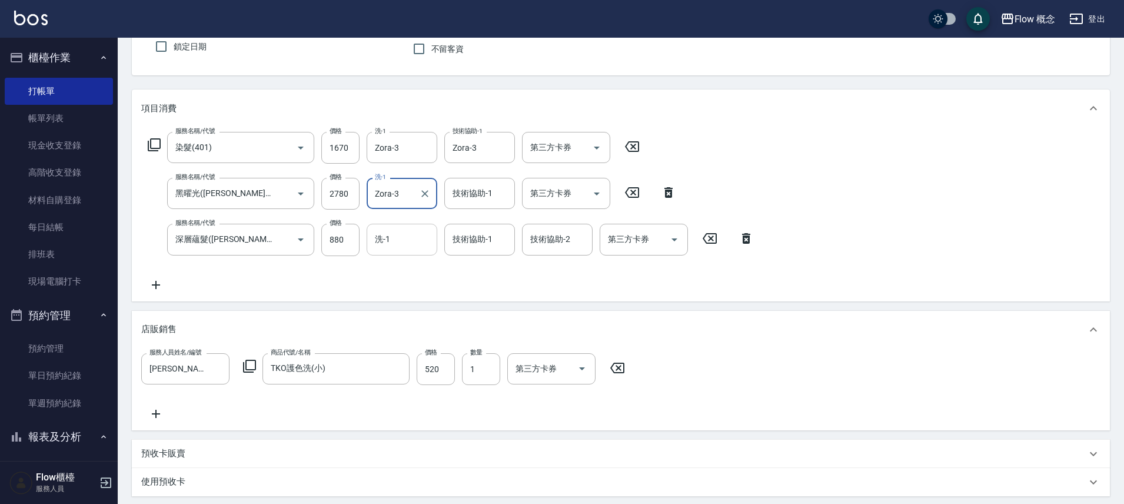
click at [386, 242] on input "洗-1" at bounding box center [402, 239] width 60 height 21
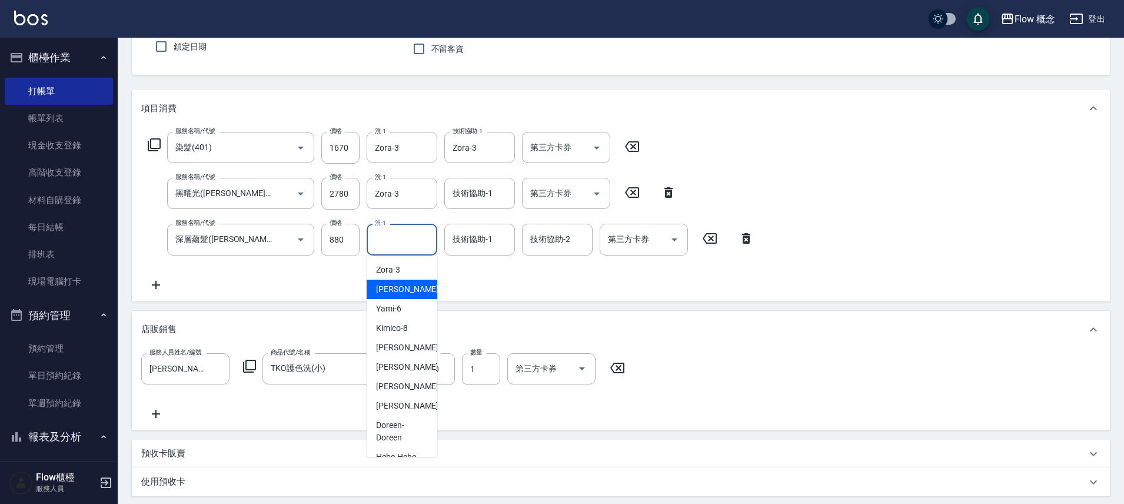
drag, startPoint x: 395, startPoint y: 279, endPoint x: 404, endPoint y: 265, distance: 16.6
click at [395, 279] on div "Dora -5" at bounding box center [401, 288] width 71 height 19
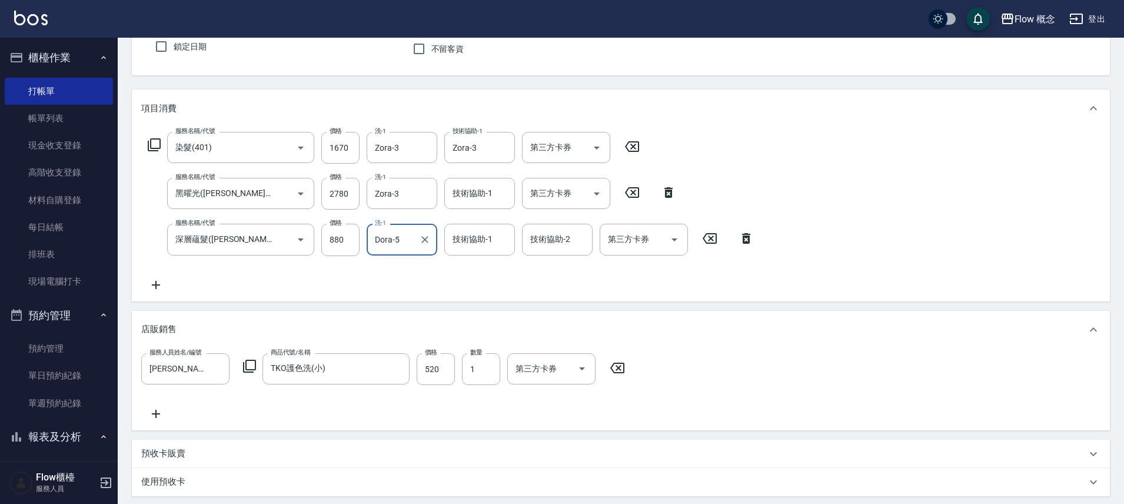
click at [406, 245] on input "Dora-5" at bounding box center [393, 239] width 42 height 21
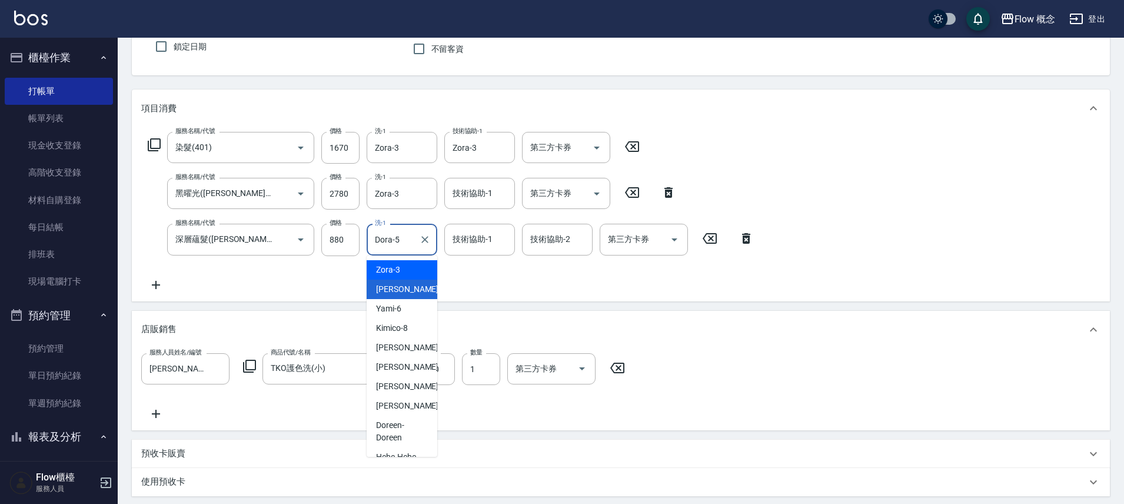
click at [395, 269] on span "Zora -3" at bounding box center [388, 270] width 24 height 12
type input "Zora-3"
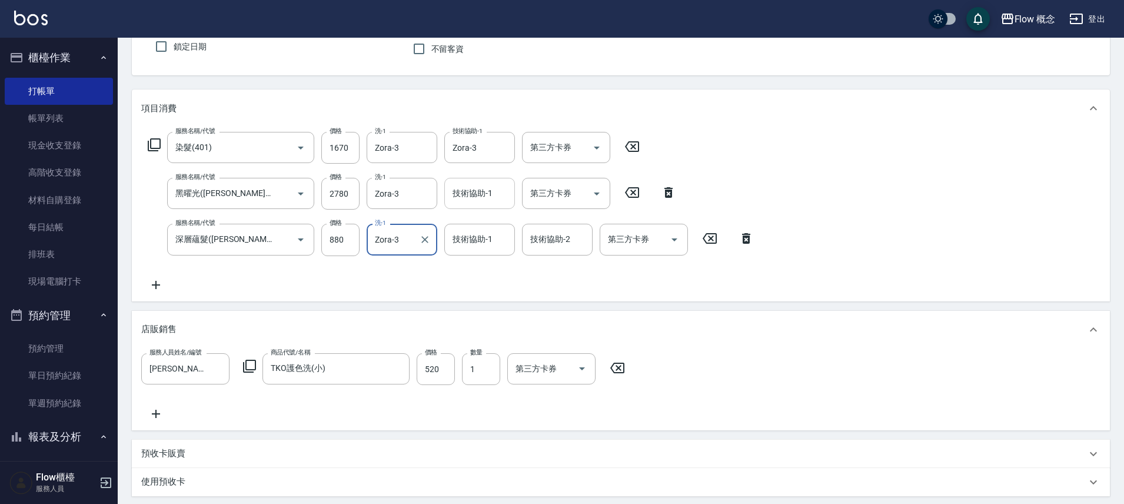
click at [470, 192] on input "技術協助-1" at bounding box center [479, 193] width 60 height 21
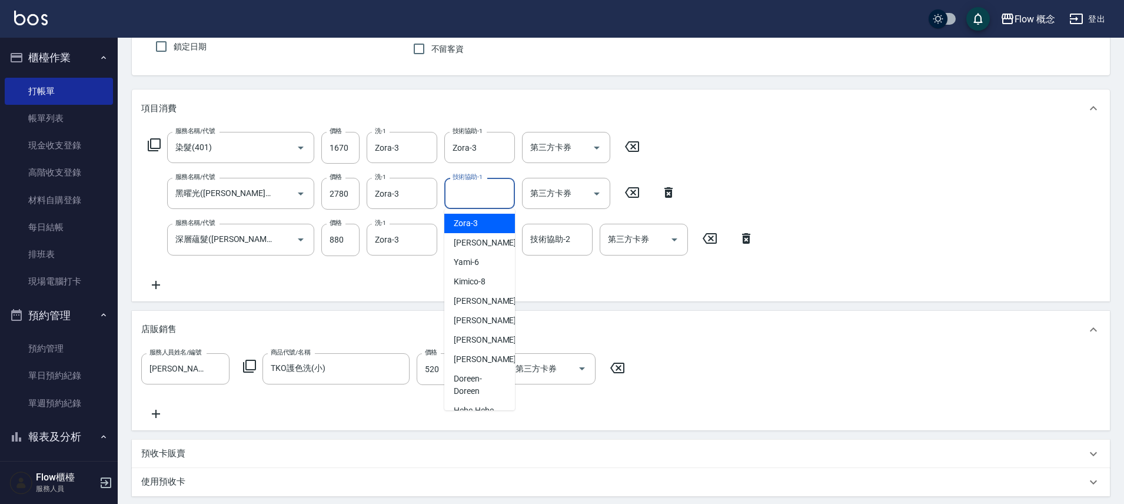
click at [473, 224] on span "Zora -3" at bounding box center [466, 223] width 24 height 12
type input "Zora-3"
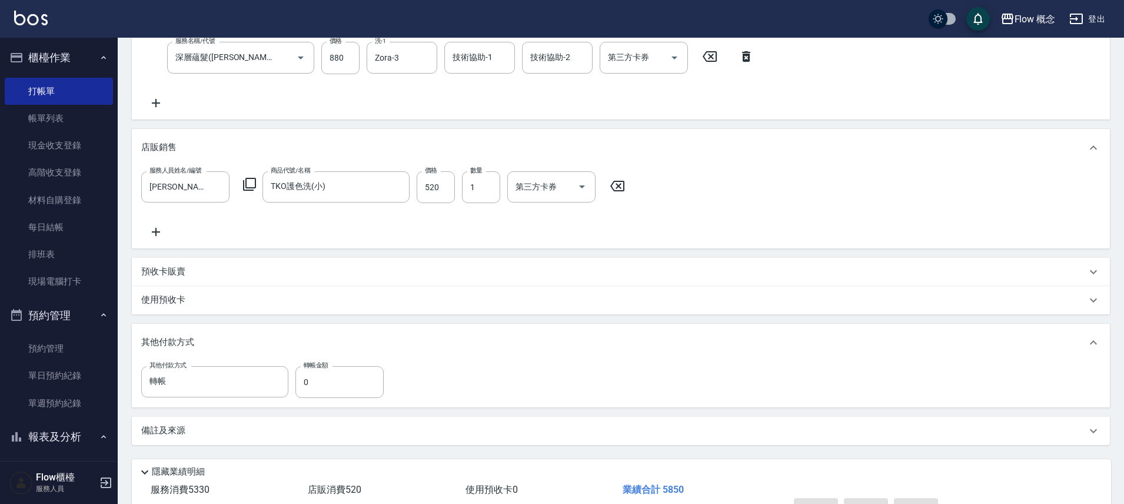
scroll to position [354, 0]
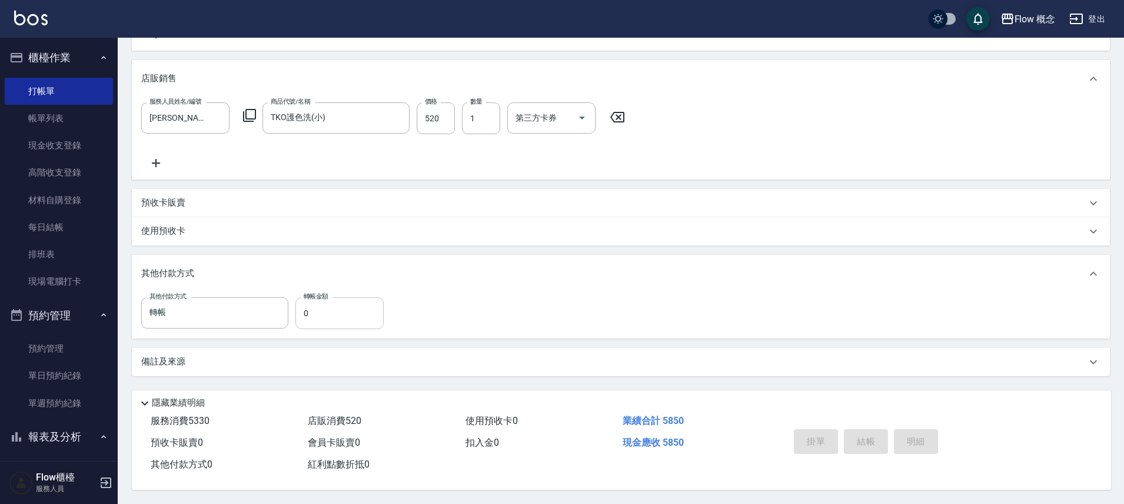
click at [336, 314] on input "0" at bounding box center [339, 313] width 88 height 32
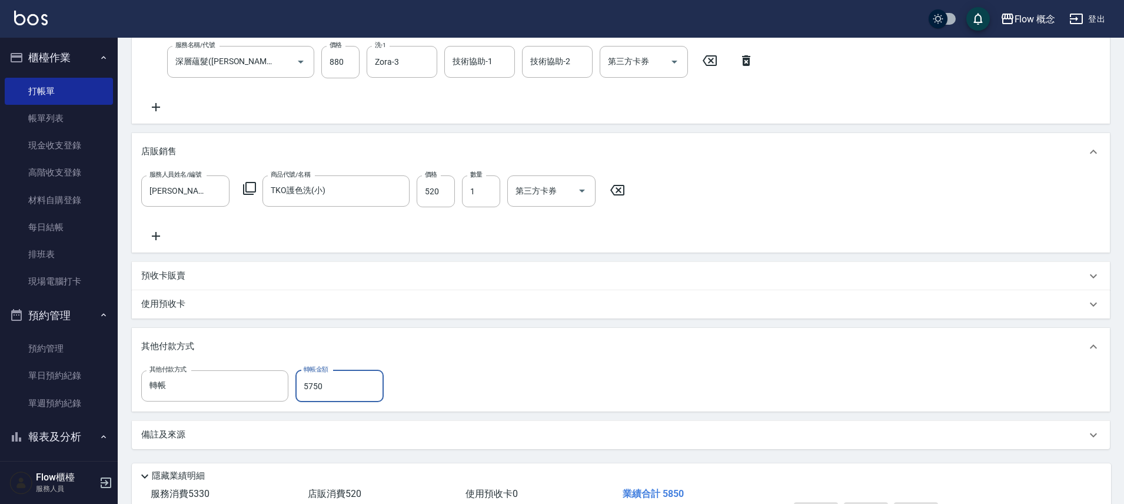
scroll to position [0, 0]
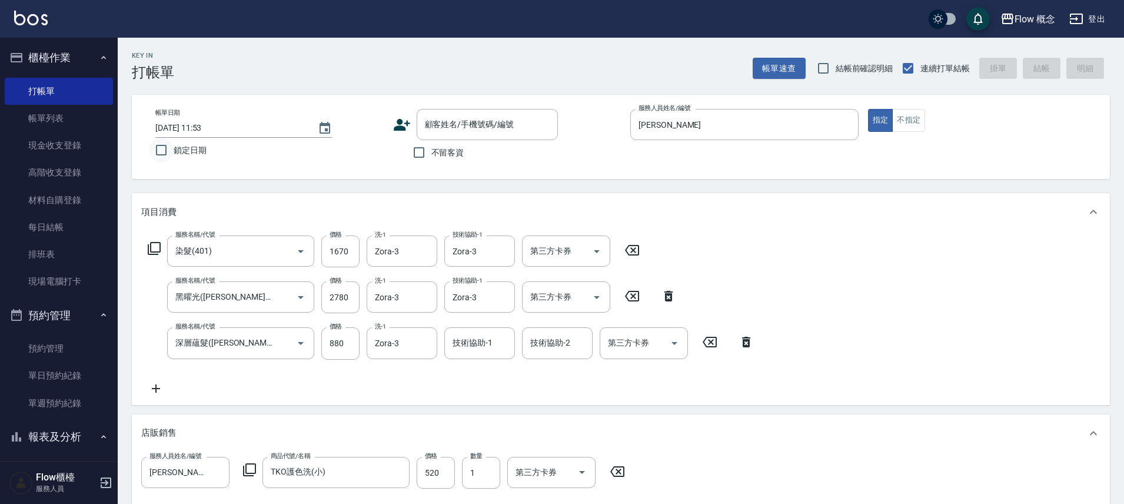
type input "5750"
click at [159, 149] on input "鎖定日期" at bounding box center [161, 150] width 25 height 25
checkbox input "true"
click at [424, 155] on input "不留客資" at bounding box center [418, 152] width 25 height 25
checkbox input "true"
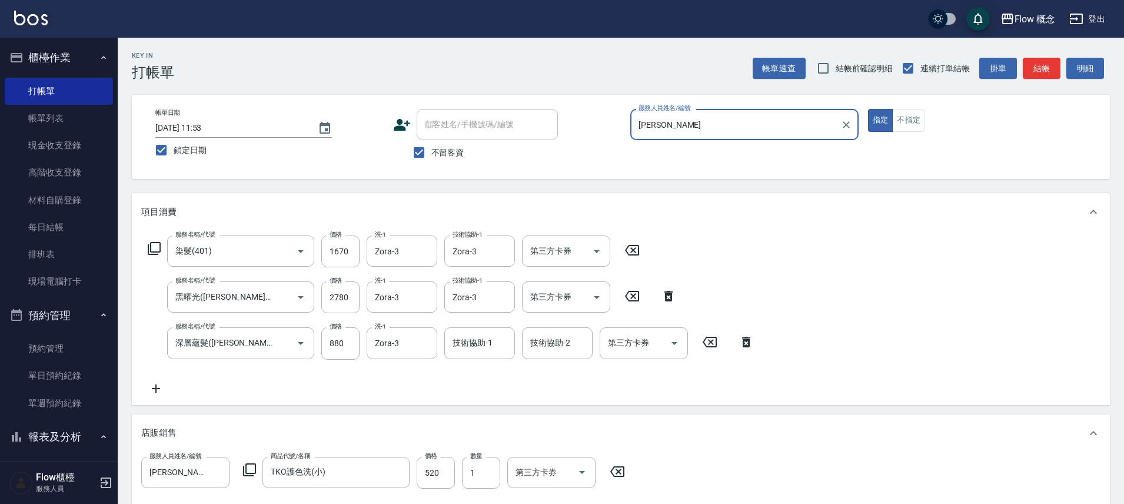
scroll to position [331, 0]
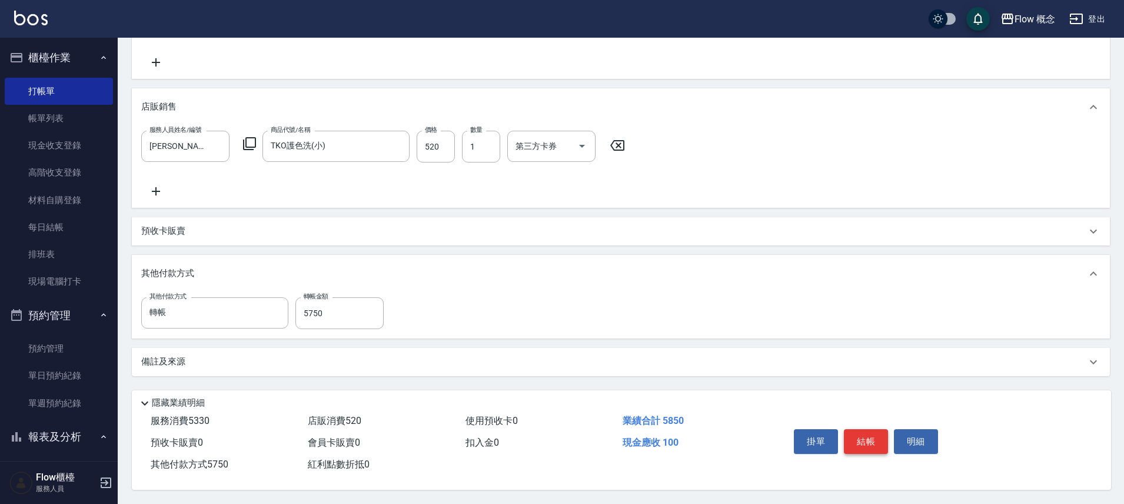
click at [860, 436] on button "結帳" at bounding box center [866, 441] width 44 height 25
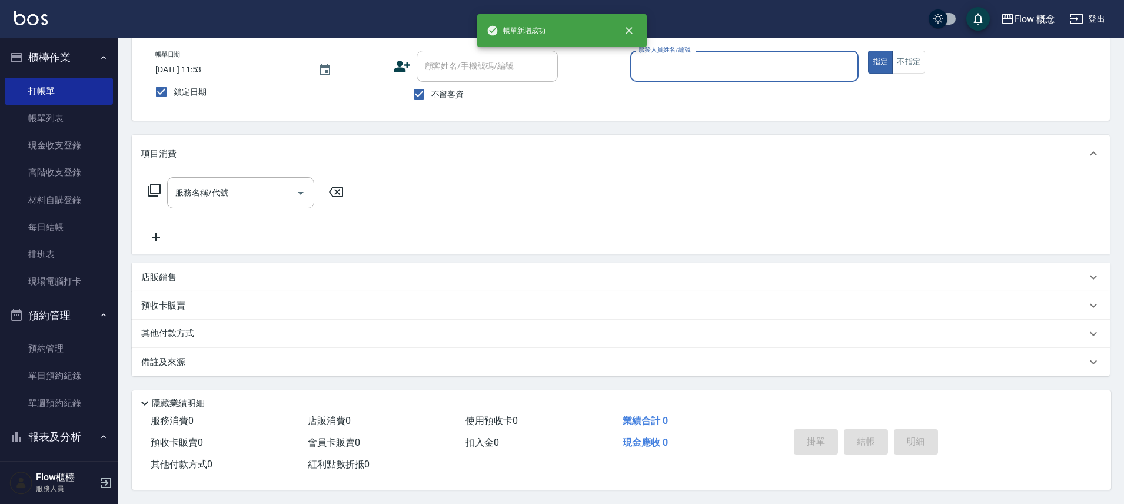
scroll to position [0, 0]
